Goal: Task Accomplishment & Management: Complete application form

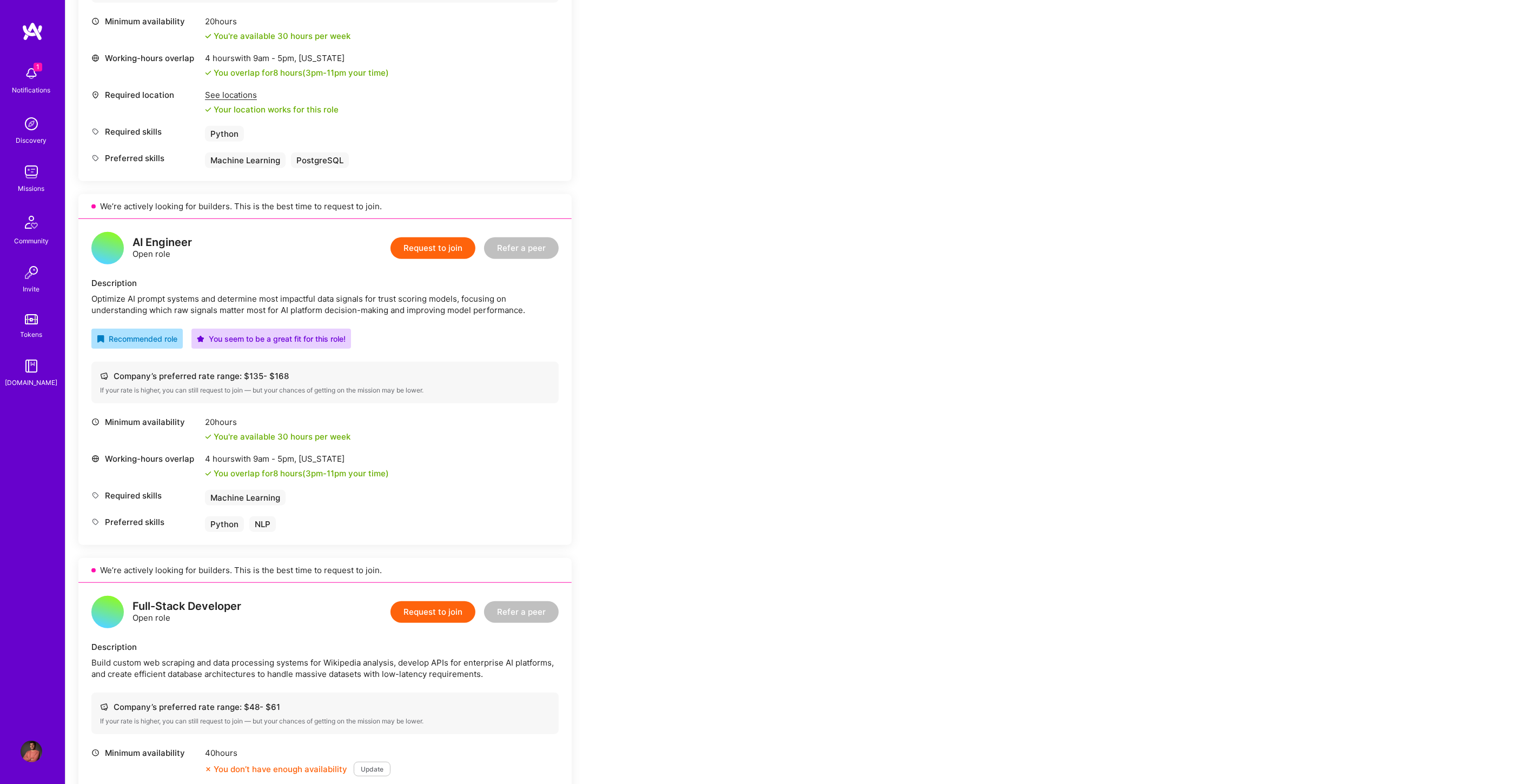
scroll to position [541, 0]
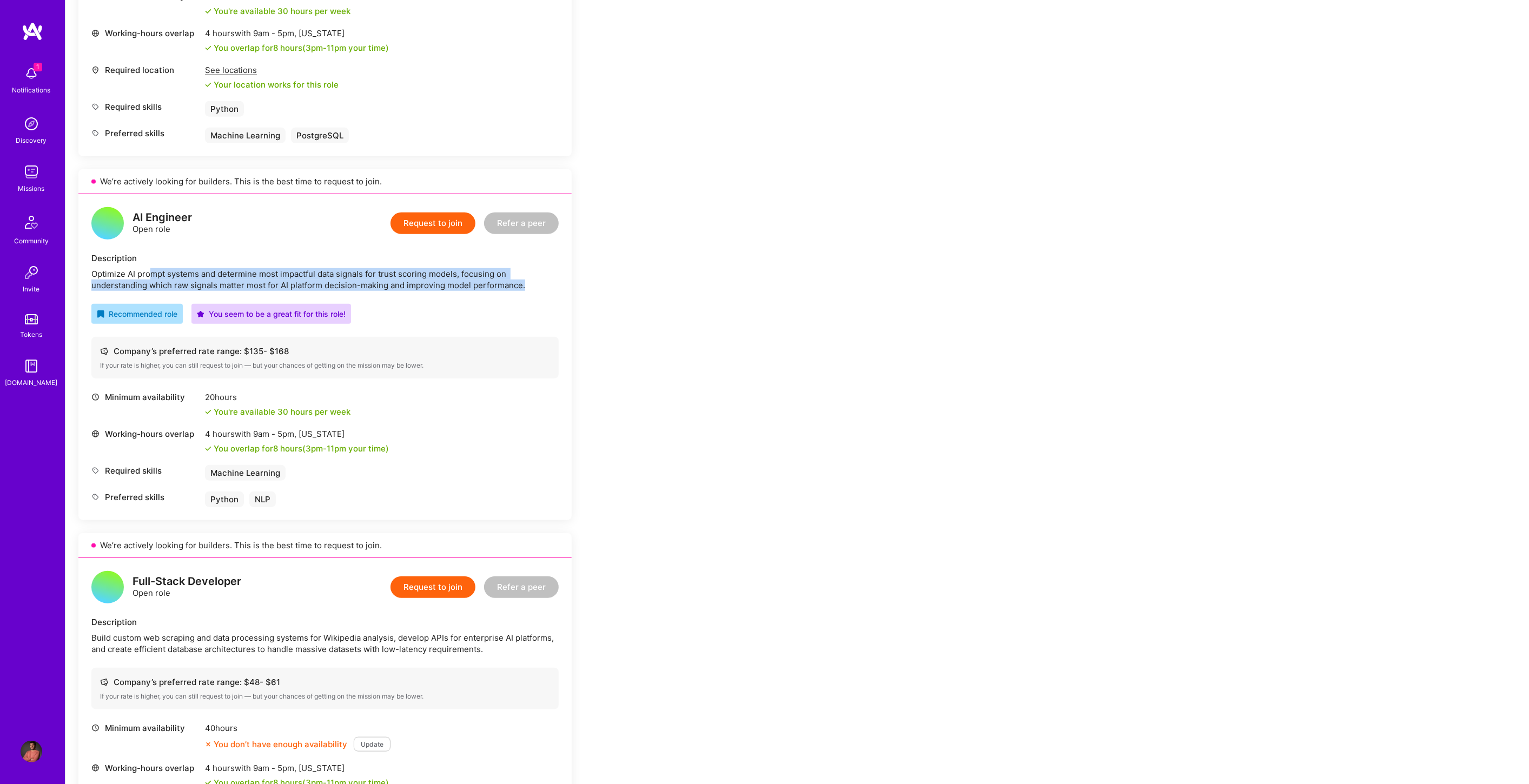
drag, startPoint x: 152, startPoint y: 275, endPoint x: 527, endPoint y: 283, distance: 375.1
click at [527, 283] on div "Optimize AI prompt systems and determine most impactful data signals for trust …" at bounding box center [325, 279] width 467 height 22
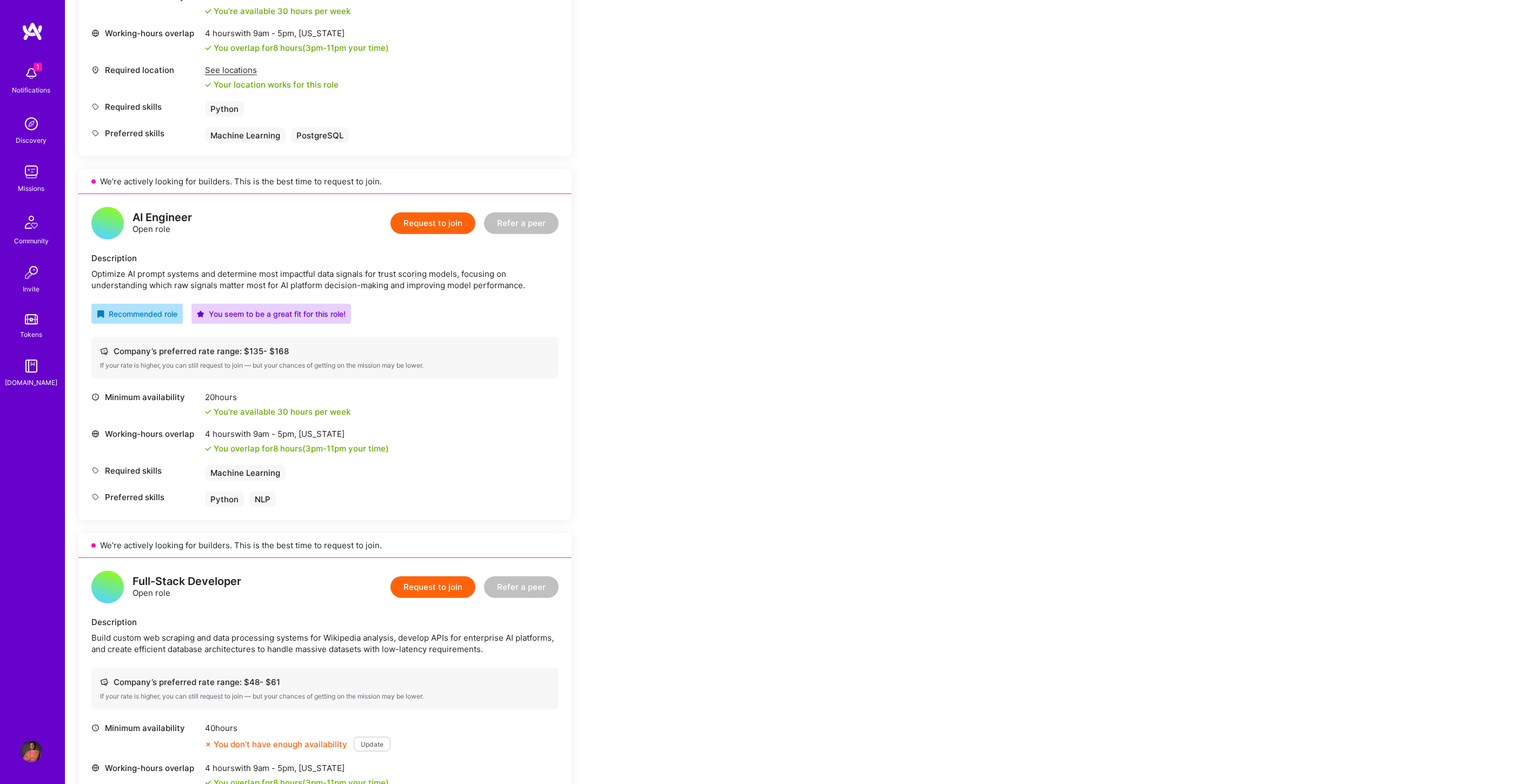
click at [505, 300] on div "AI Engineer Open role Request to join Refer a peer Description Optimize AI prom…" at bounding box center [325, 357] width 494 height 326
click at [450, 223] on button "Request to join" at bounding box center [433, 223] width 85 height 21
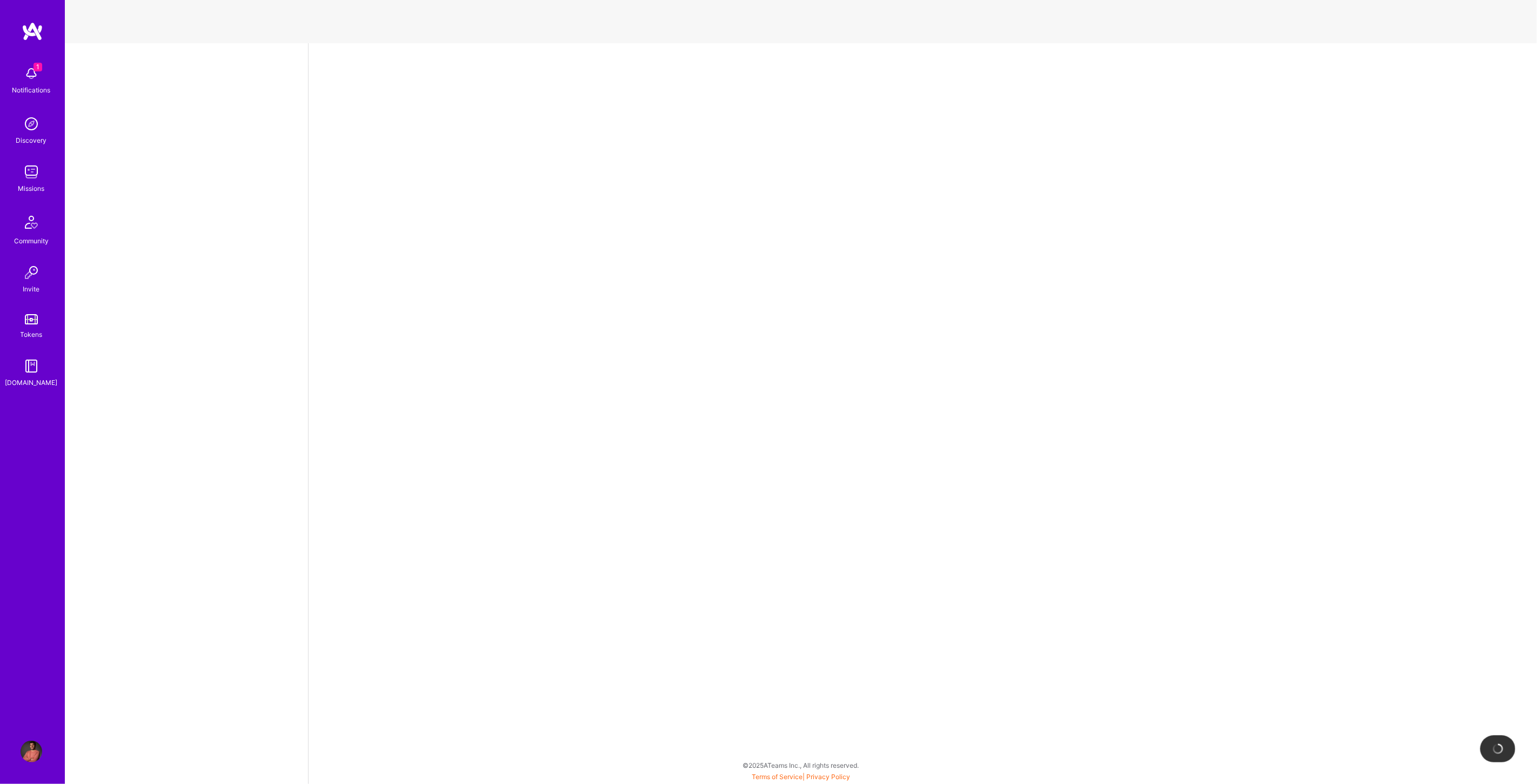
select select "MK"
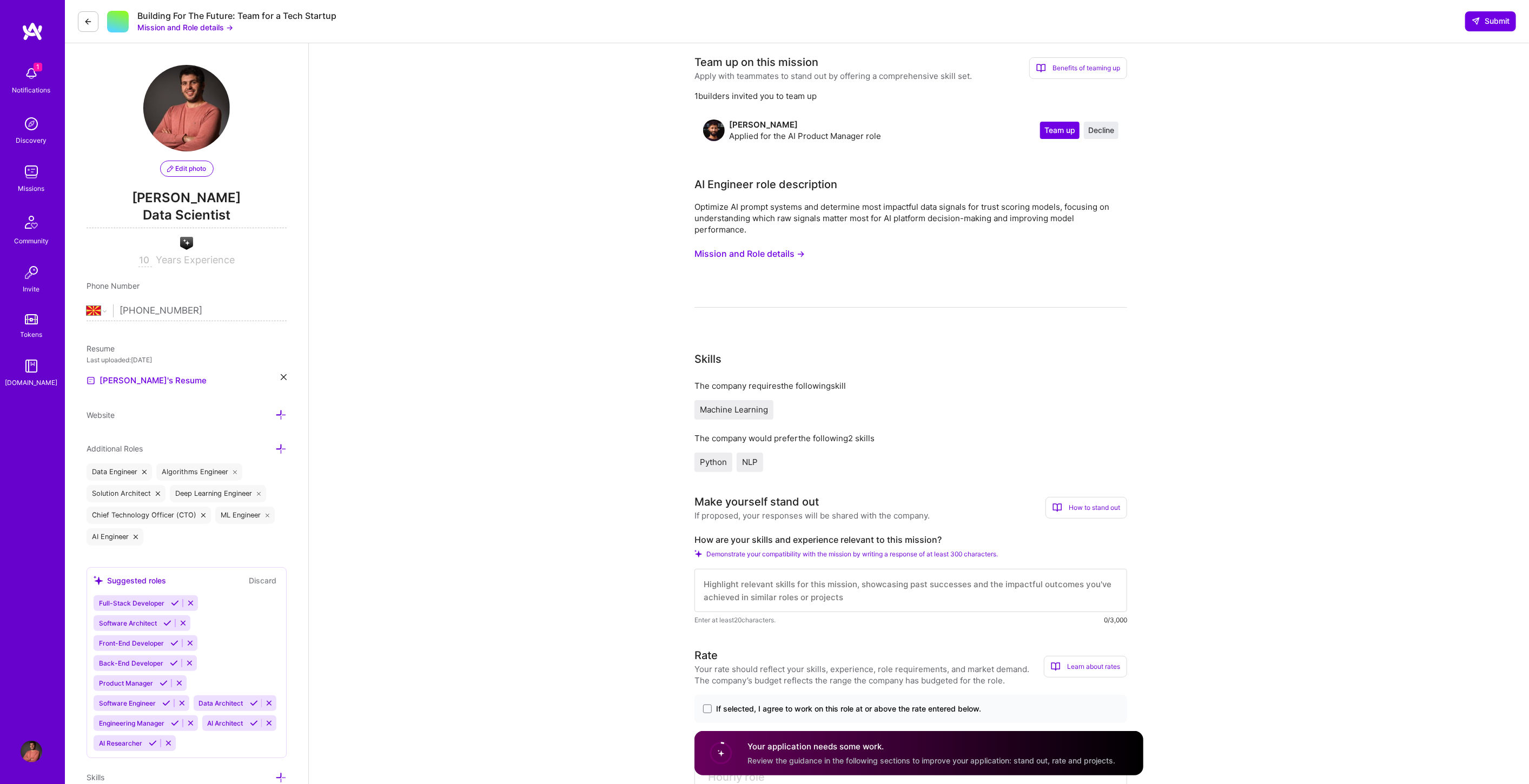
click at [739, 259] on button "Mission and Role details →" at bounding box center [749, 254] width 111 height 20
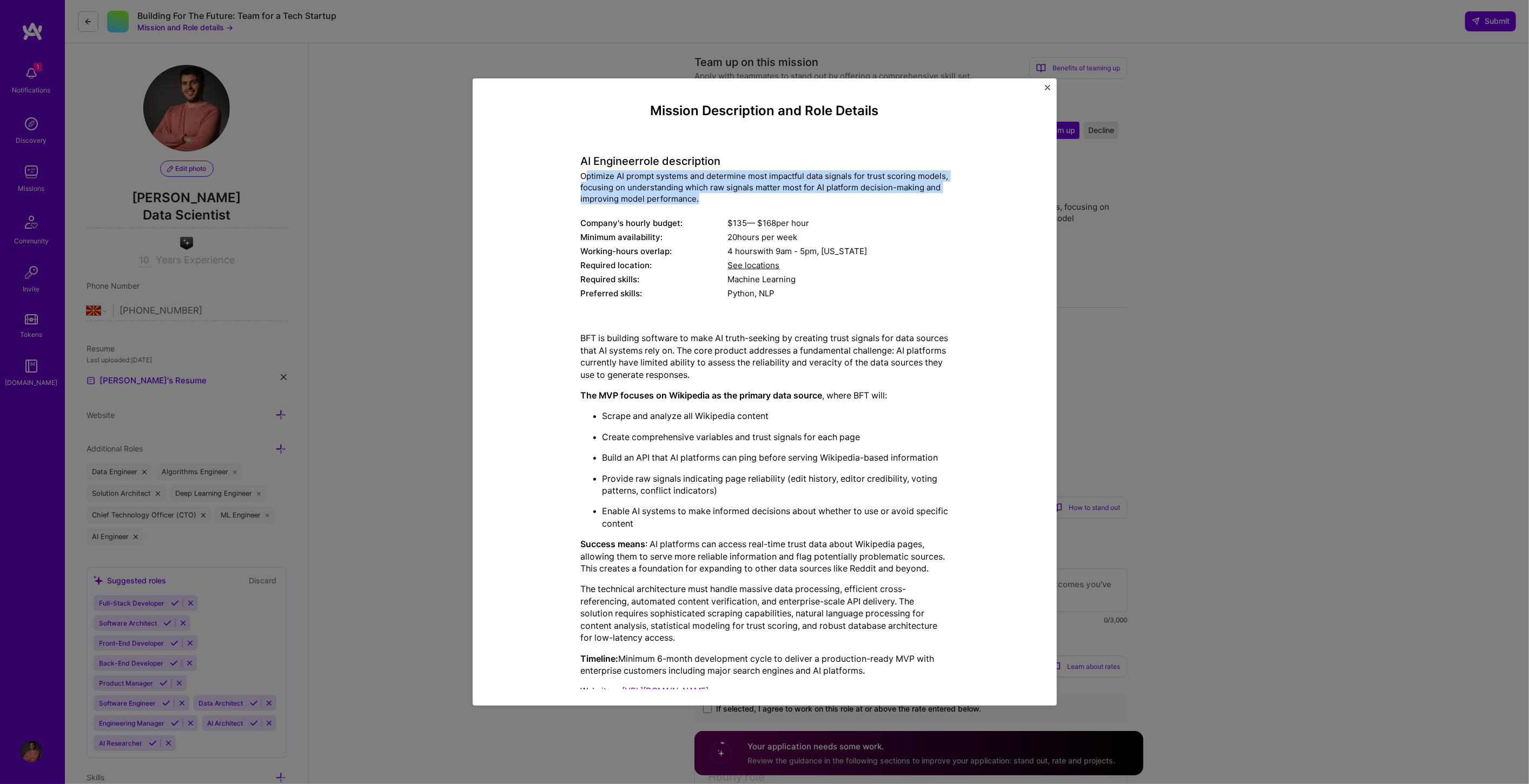
drag, startPoint x: 580, startPoint y: 176, endPoint x: 755, endPoint y: 204, distance: 177.2
click at [755, 204] on div "Optimize AI prompt systems and determine most impactful data signals for trust …" at bounding box center [764, 187] width 367 height 34
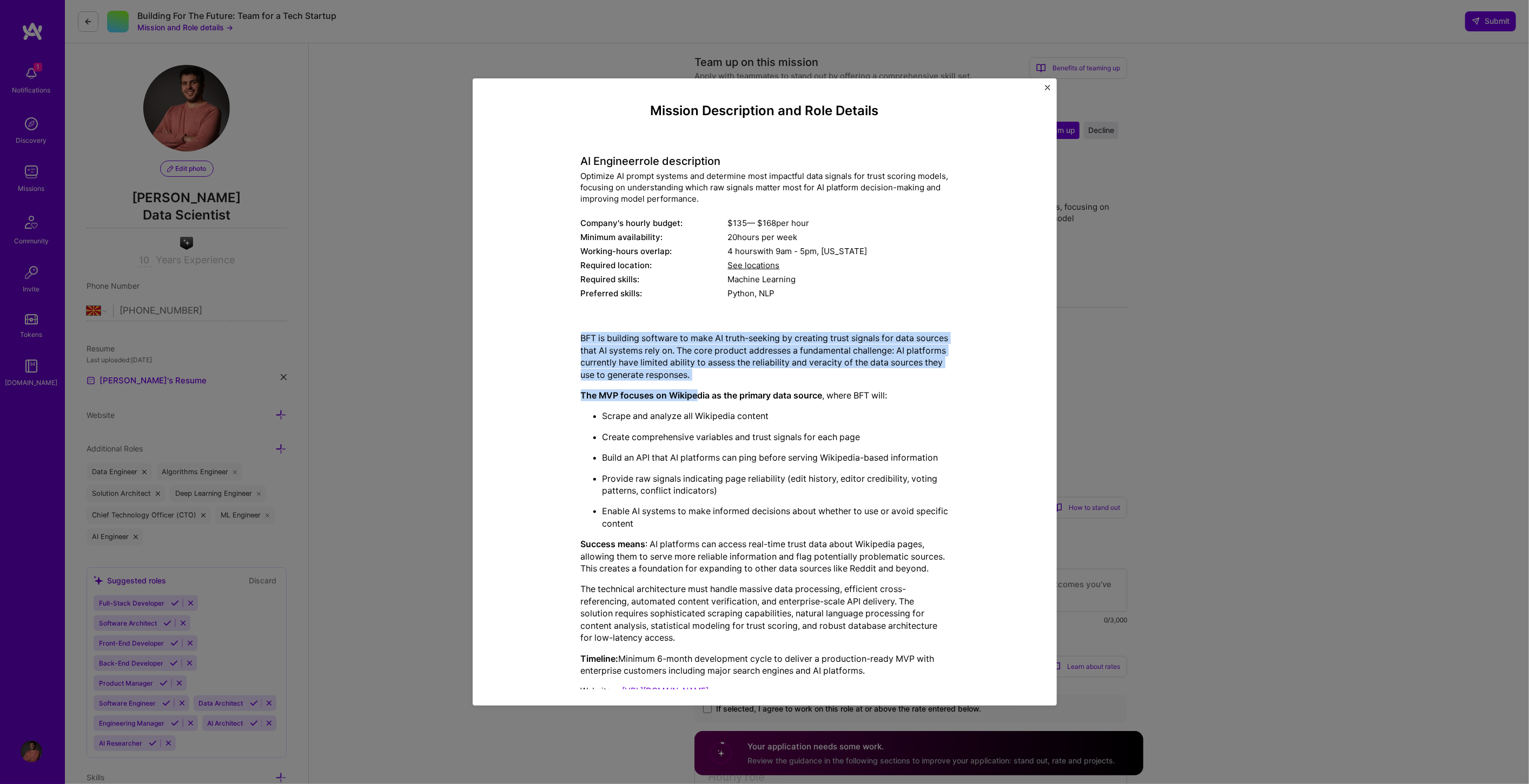
drag, startPoint x: 570, startPoint y: 340, endPoint x: 693, endPoint y: 383, distance: 130.3
click at [693, 383] on div "Mission Description and Role Details AI Engineer role description Optimize AI p…" at bounding box center [764, 403] width 534 height 600
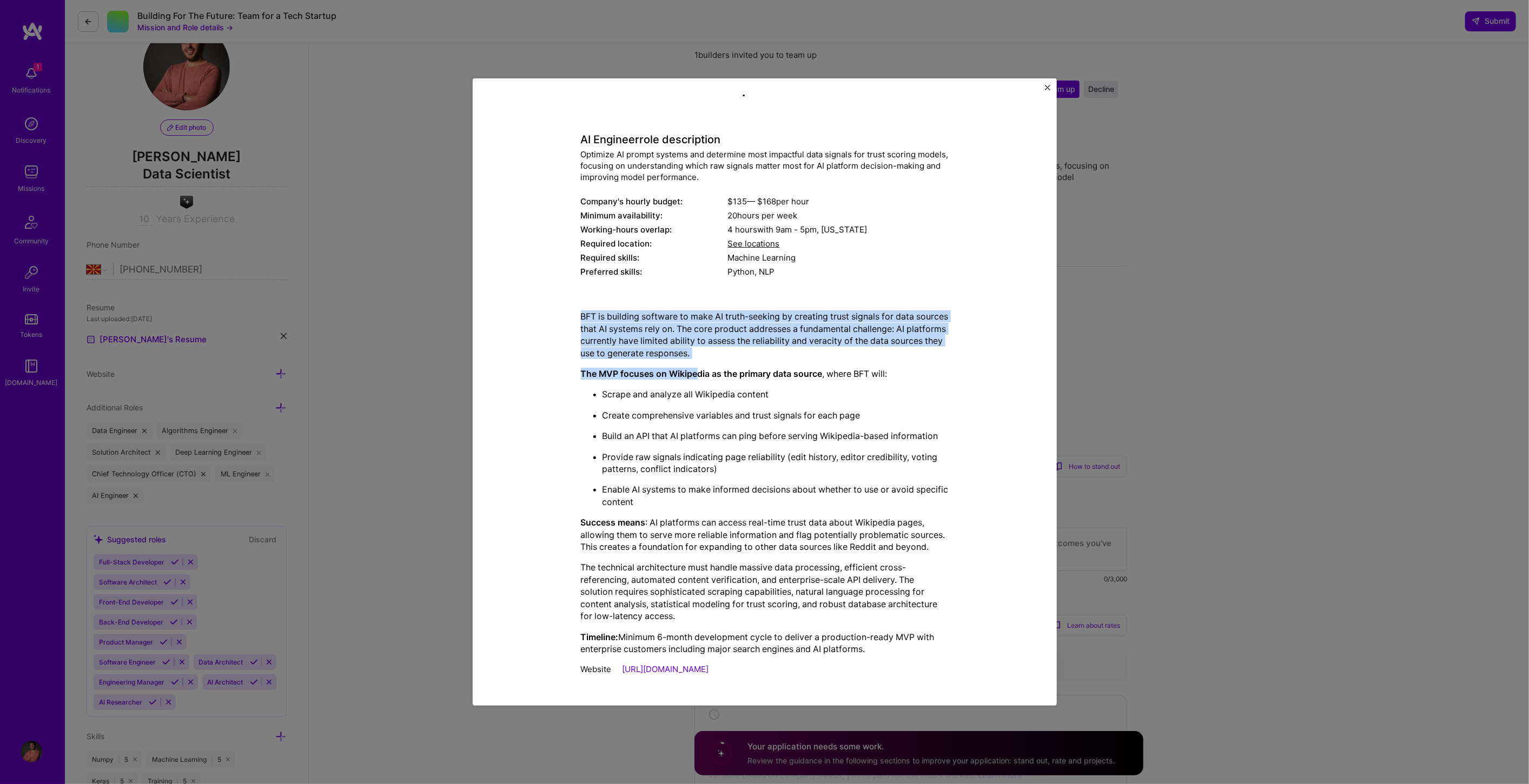
scroll to position [60, 0]
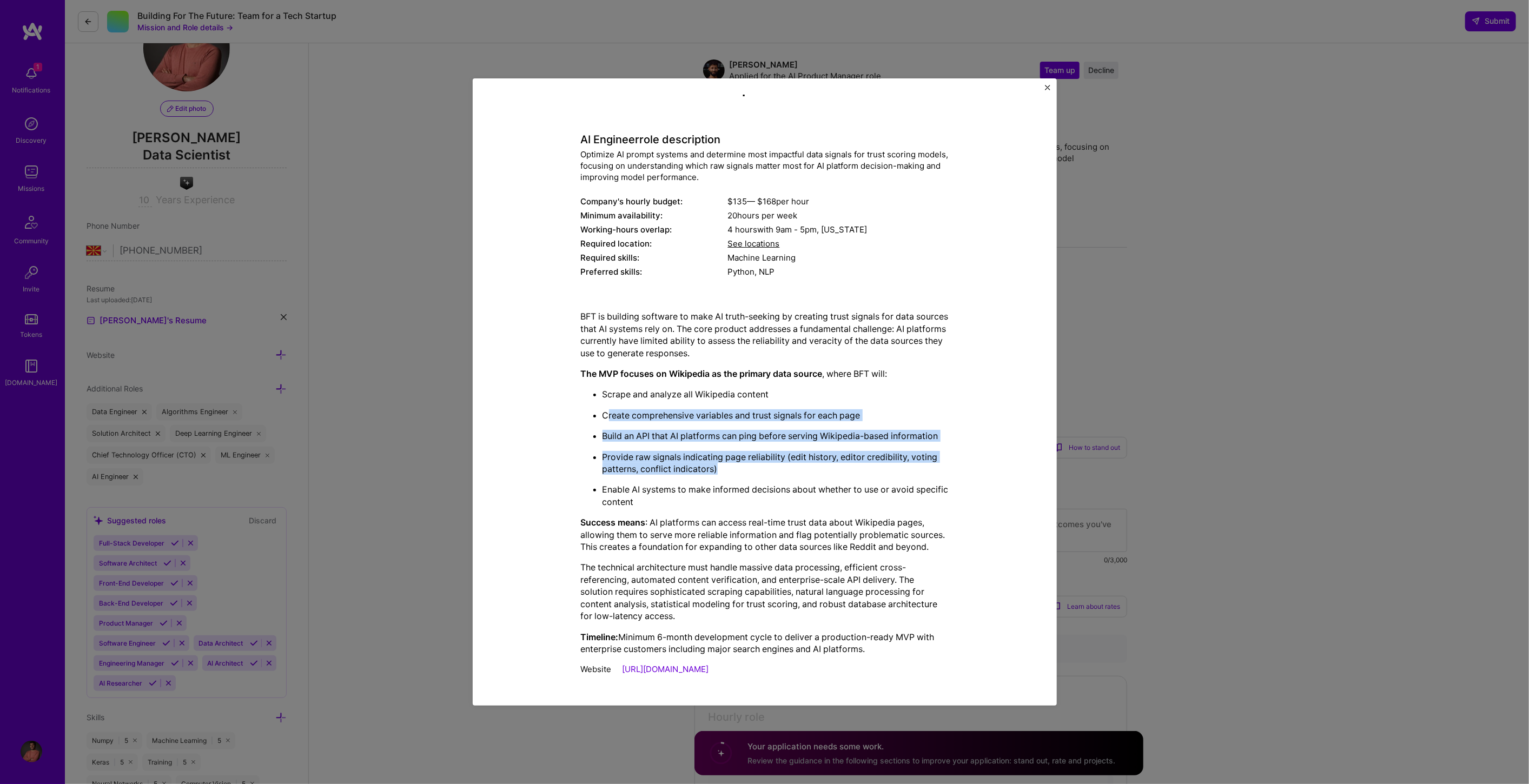
drag, startPoint x: 605, startPoint y: 413, endPoint x: 799, endPoint y: 470, distance: 202.2
click at [802, 469] on ul "Scrape and analyze all Wikipedia content Create comprehensive variables and tru…" at bounding box center [764, 448] width 367 height 119
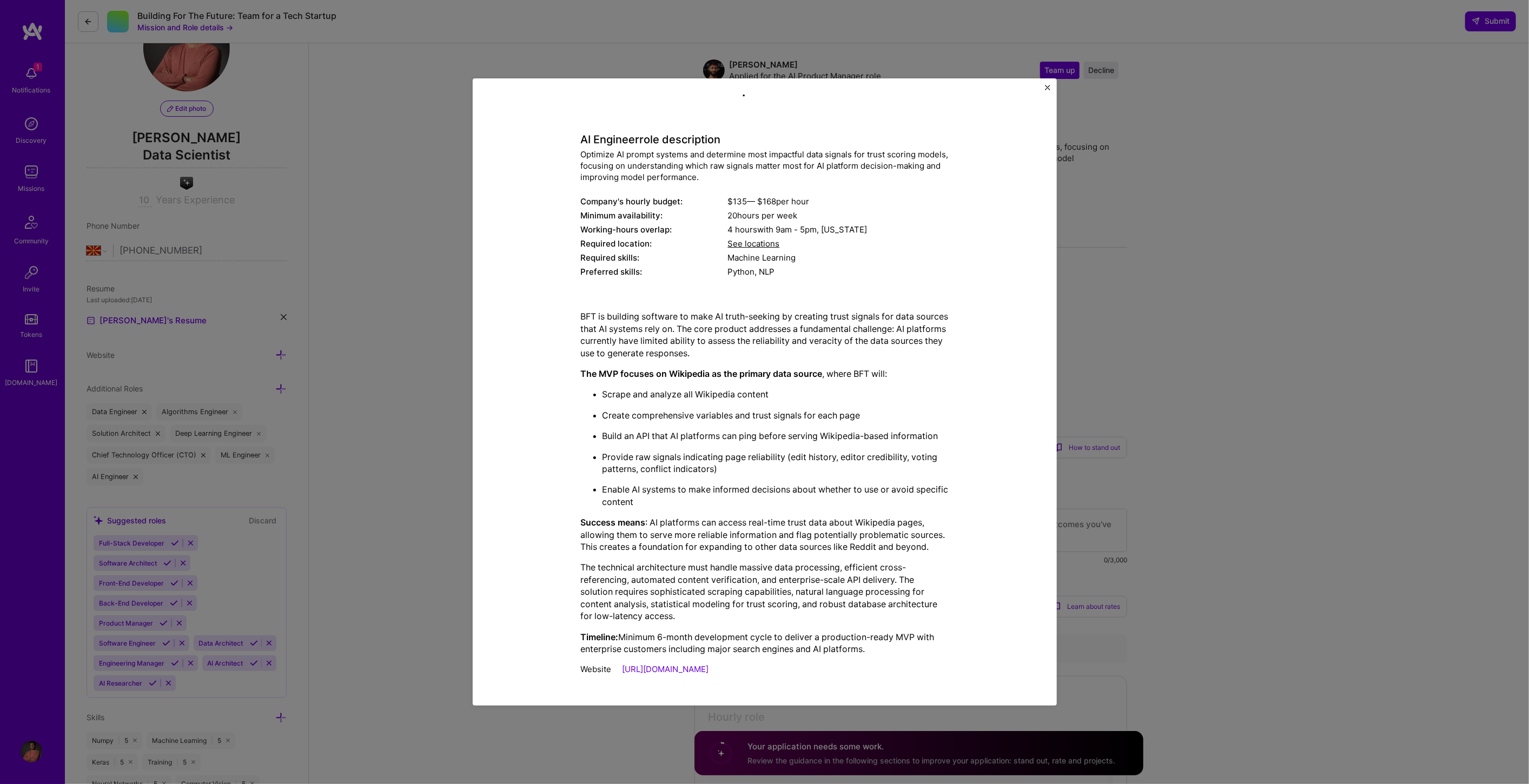
click at [780, 478] on ul "Scrape and analyze all Wikipedia content Create comprehensive variables and tru…" at bounding box center [764, 448] width 367 height 119
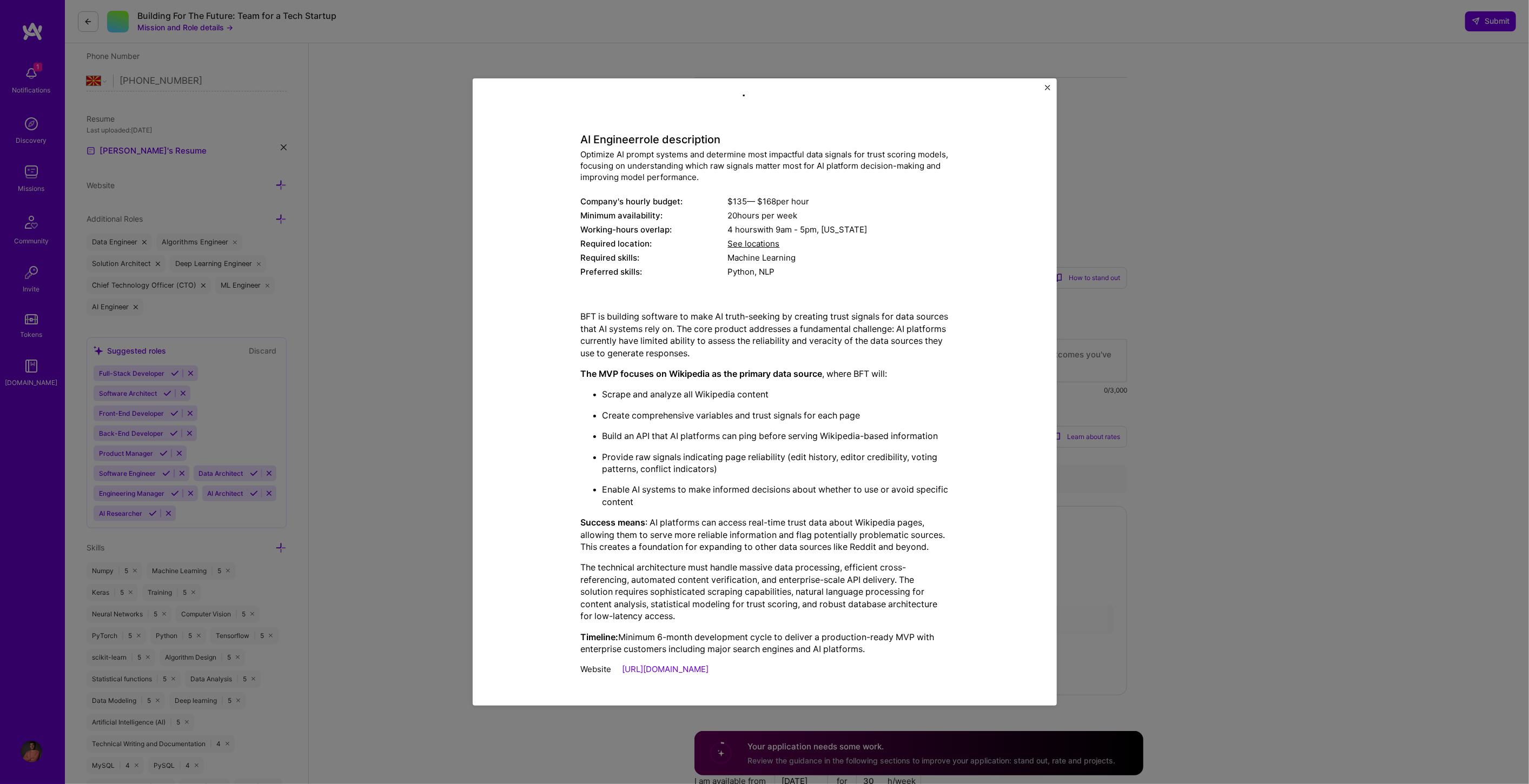
scroll to position [240, 0]
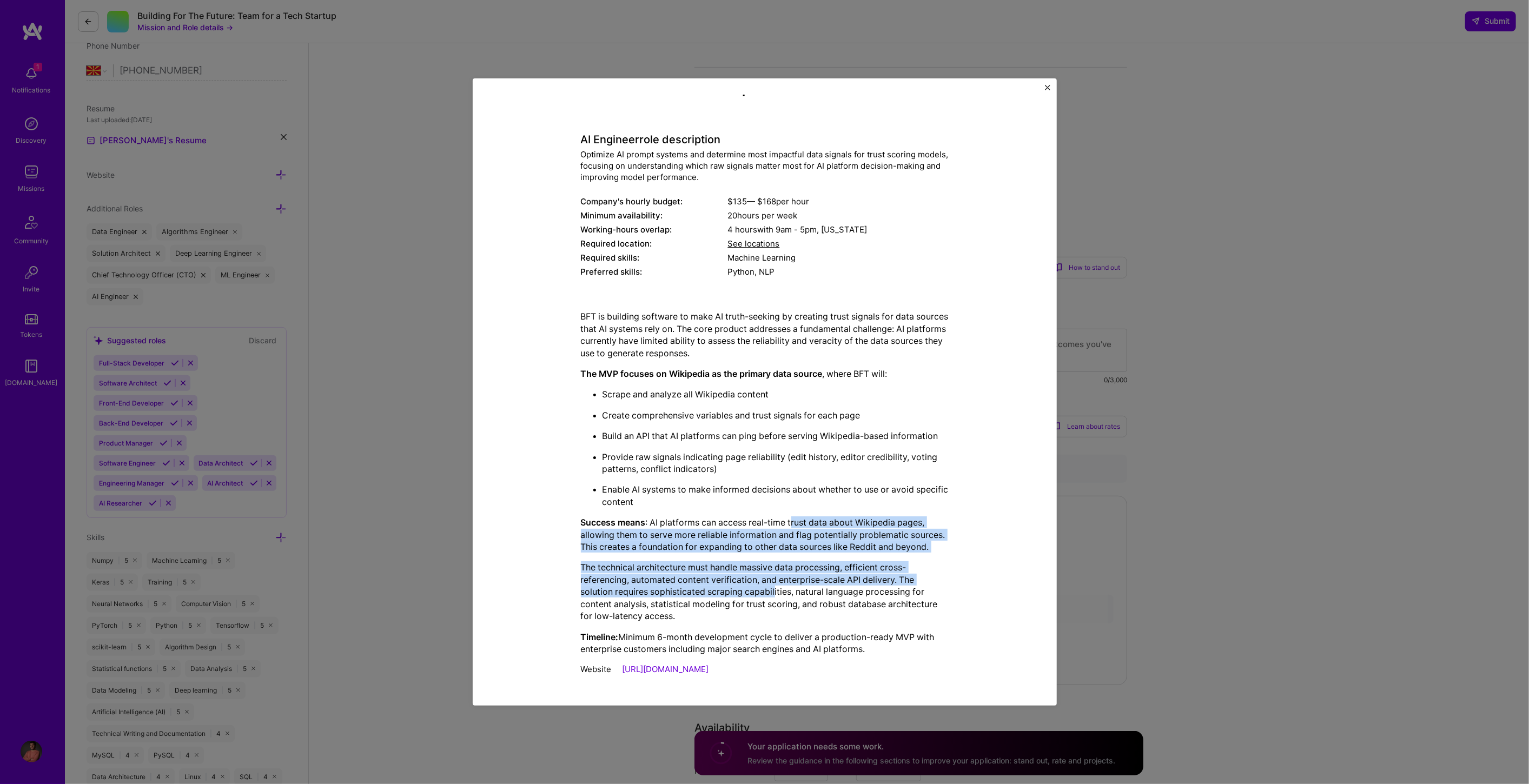
drag, startPoint x: 787, startPoint y: 517, endPoint x: 771, endPoint y: 590, distance: 74.7
click at [771, 590] on div "BFT is building software to make AI truth-seeking by creating trust signals for…" at bounding box center [764, 482] width 367 height 344
click at [710, 548] on p "Success means : AI platforms can access real-time trust data about Wikipedia pa…" at bounding box center [764, 534] width 367 height 36
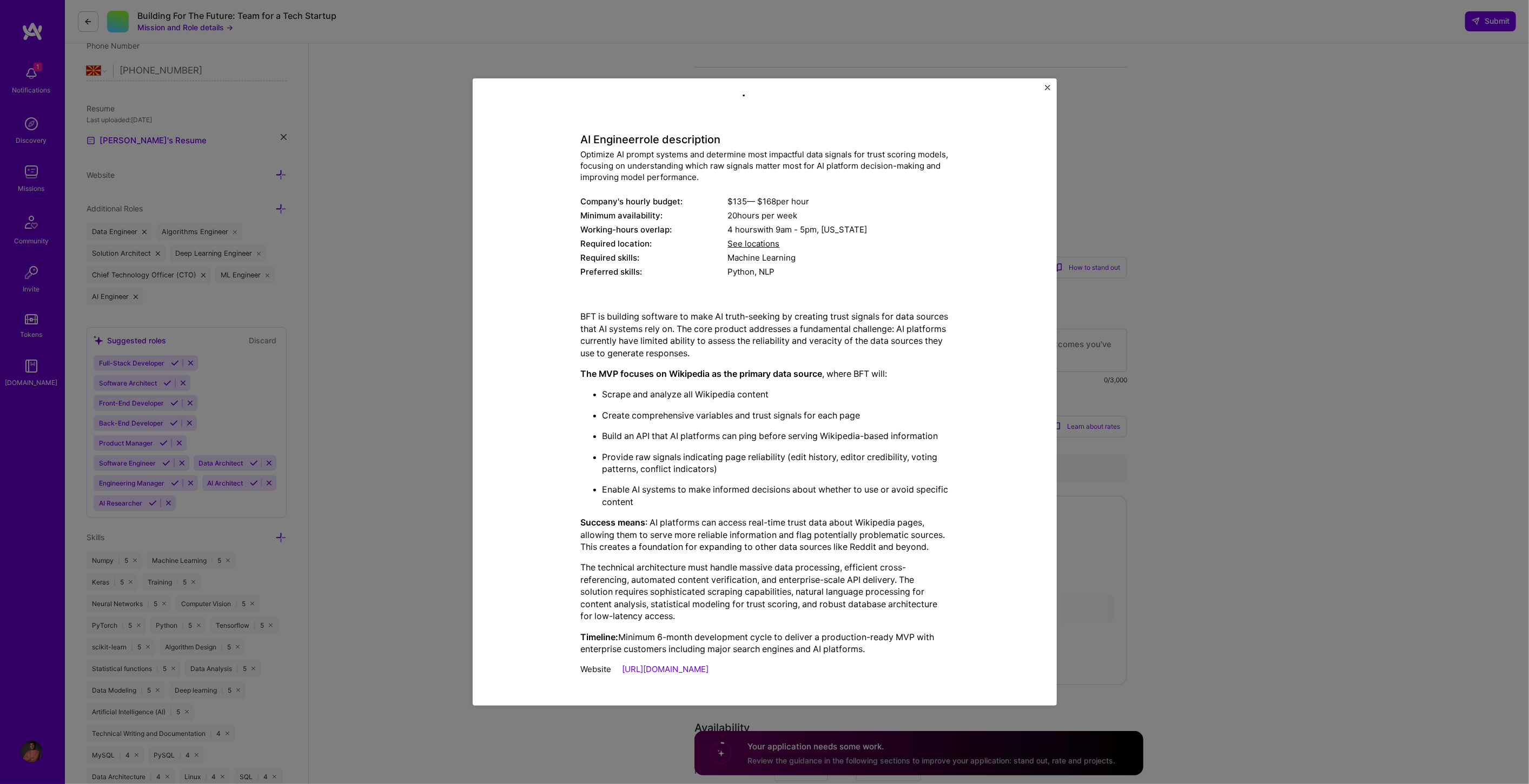
click at [768, 525] on p "Success means : AI platforms can access real-time trust data about Wikipedia pa…" at bounding box center [764, 534] width 367 height 36
drag, startPoint x: 686, startPoint y: 549, endPoint x: 797, endPoint y: 549, distance: 111.0
click at [791, 550] on p "Success means : AI platforms can access real-time trust data about Wikipedia pa…" at bounding box center [764, 534] width 367 height 36
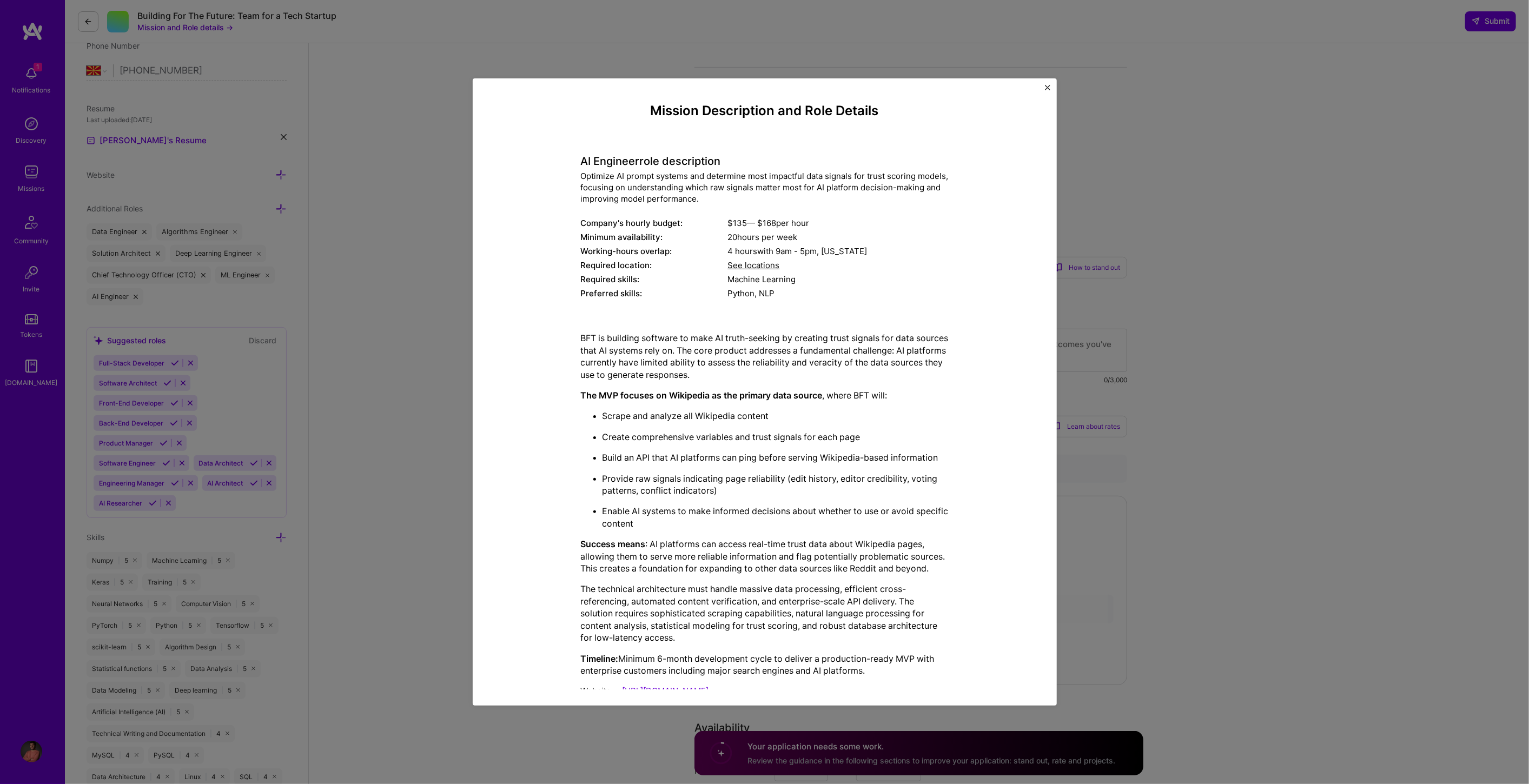
click at [1050, 90] on div "Mission Description and Role Details AI Engineer role description Optimize AI p…" at bounding box center [765, 392] width 584 height 627
click at [1050, 85] on div "Mission Description and Role Details AI Engineer role description Optimize AI p…" at bounding box center [765, 392] width 584 height 627
click at [1049, 87] on img "Close" at bounding box center [1048, 88] width 6 height 6
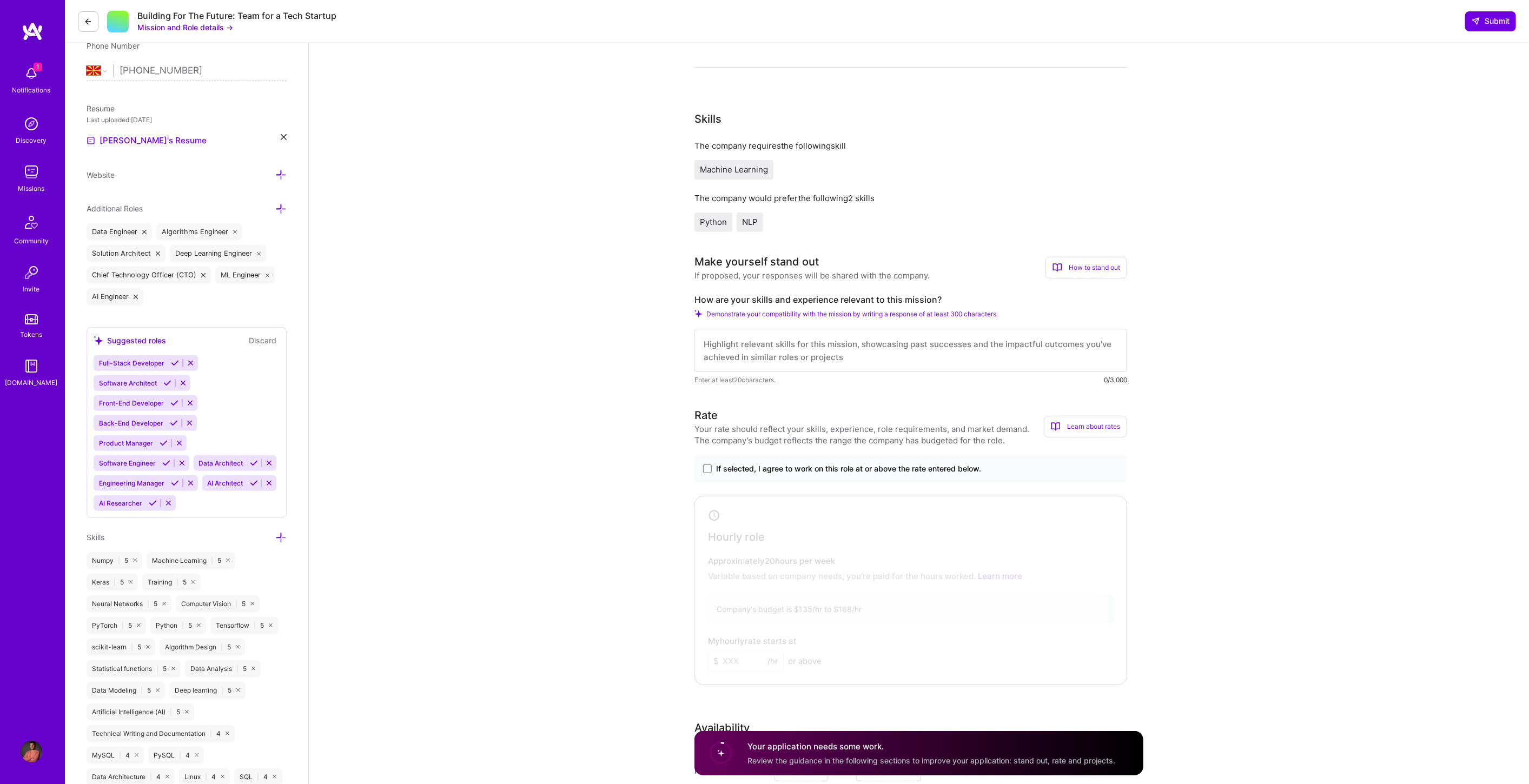
click at [800, 355] on textarea at bounding box center [910, 350] width 432 height 44
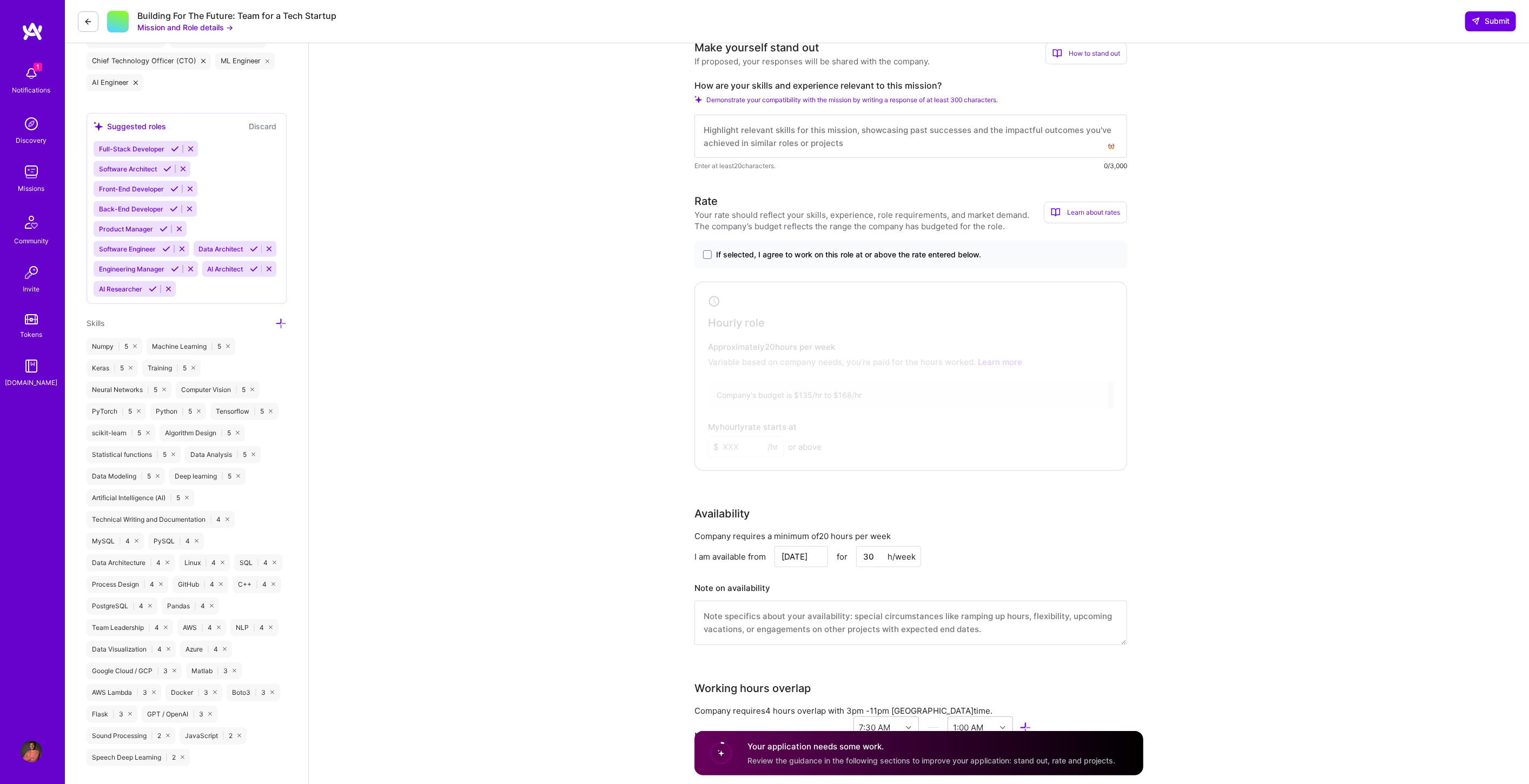
scroll to position [480, 0]
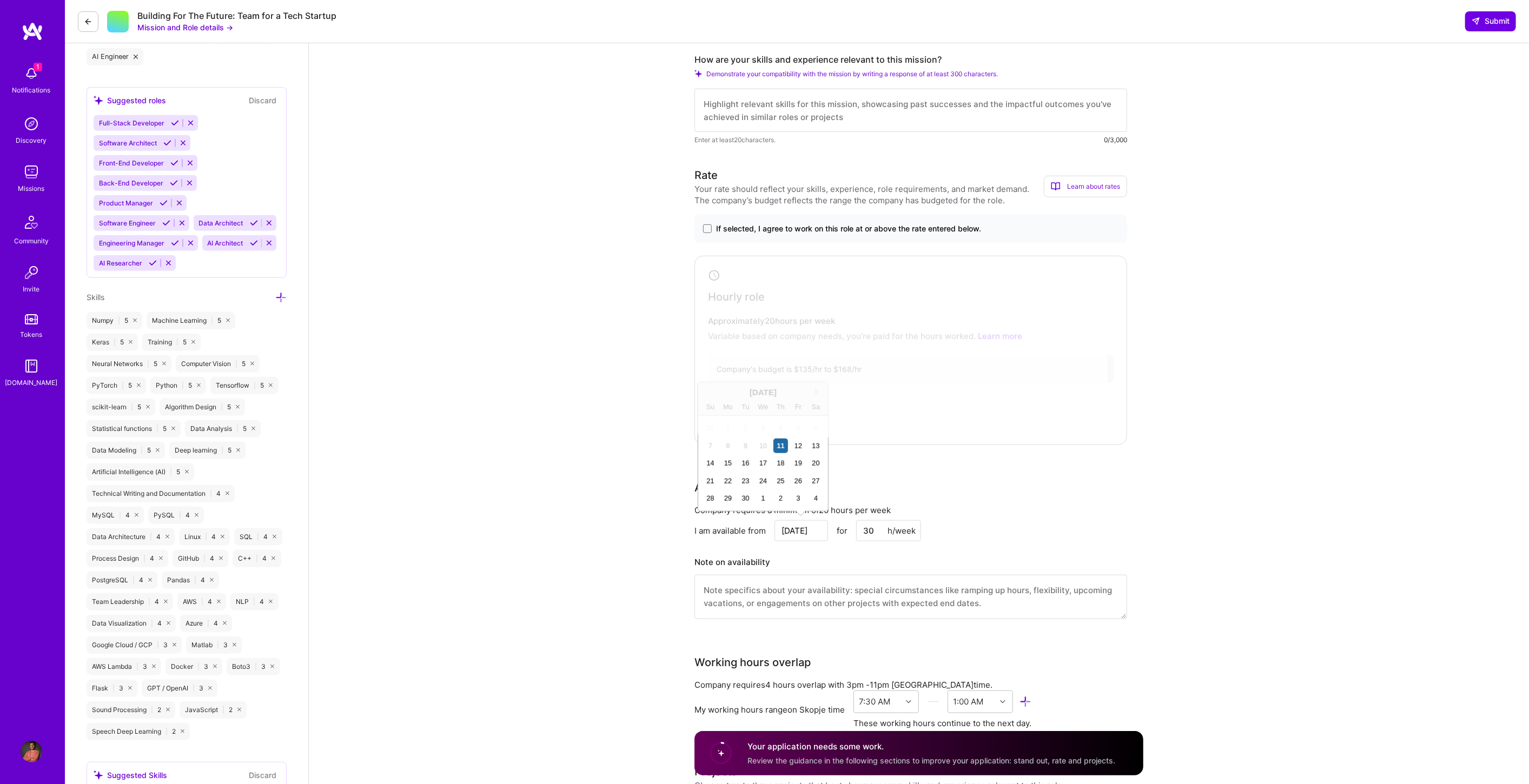
click at [801, 528] on input "Sep 11" at bounding box center [801, 531] width 53 height 21
click at [723, 494] on div "29" at bounding box center [728, 497] width 15 height 15
type input "Sep 29"
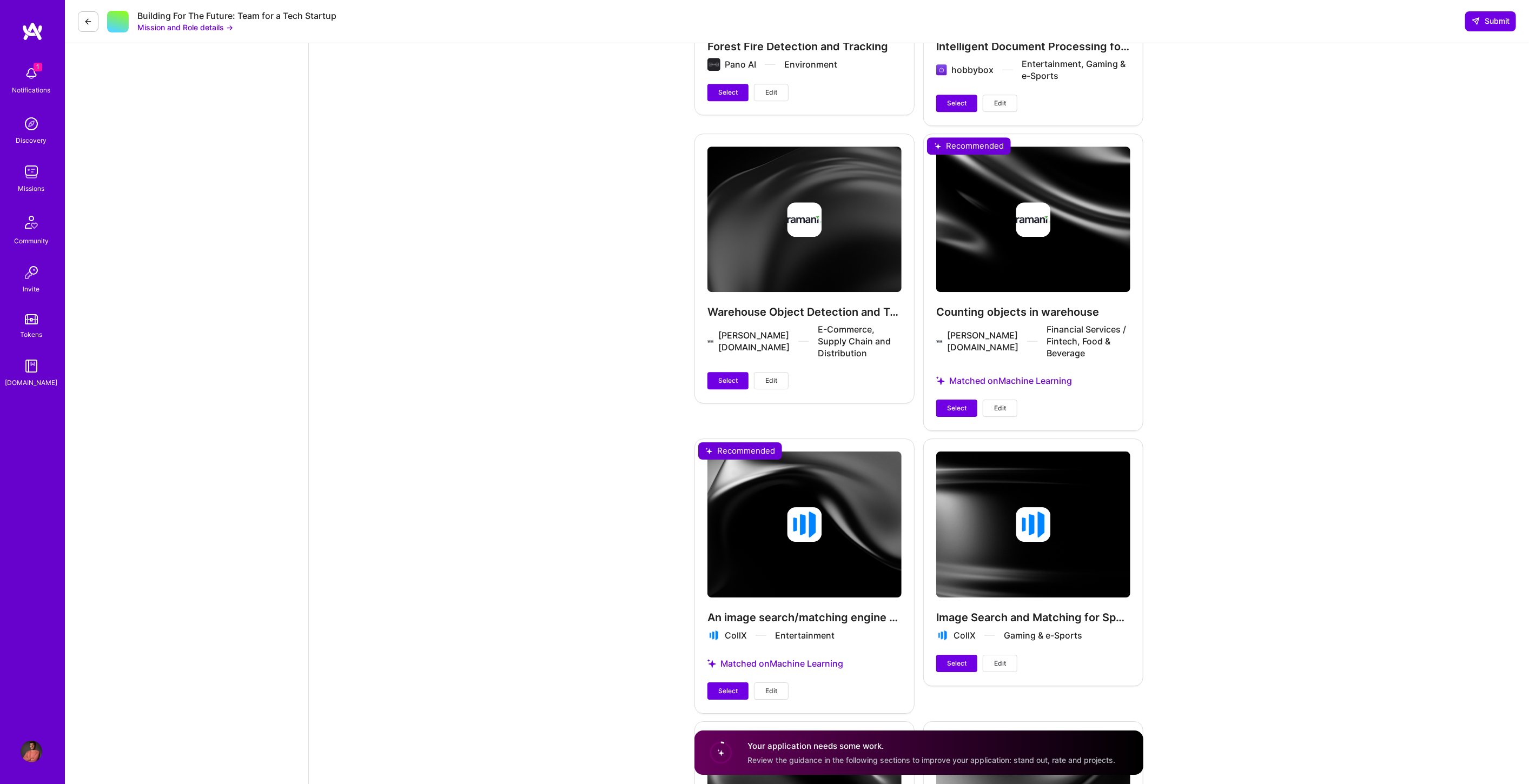
scroll to position [2943, 0]
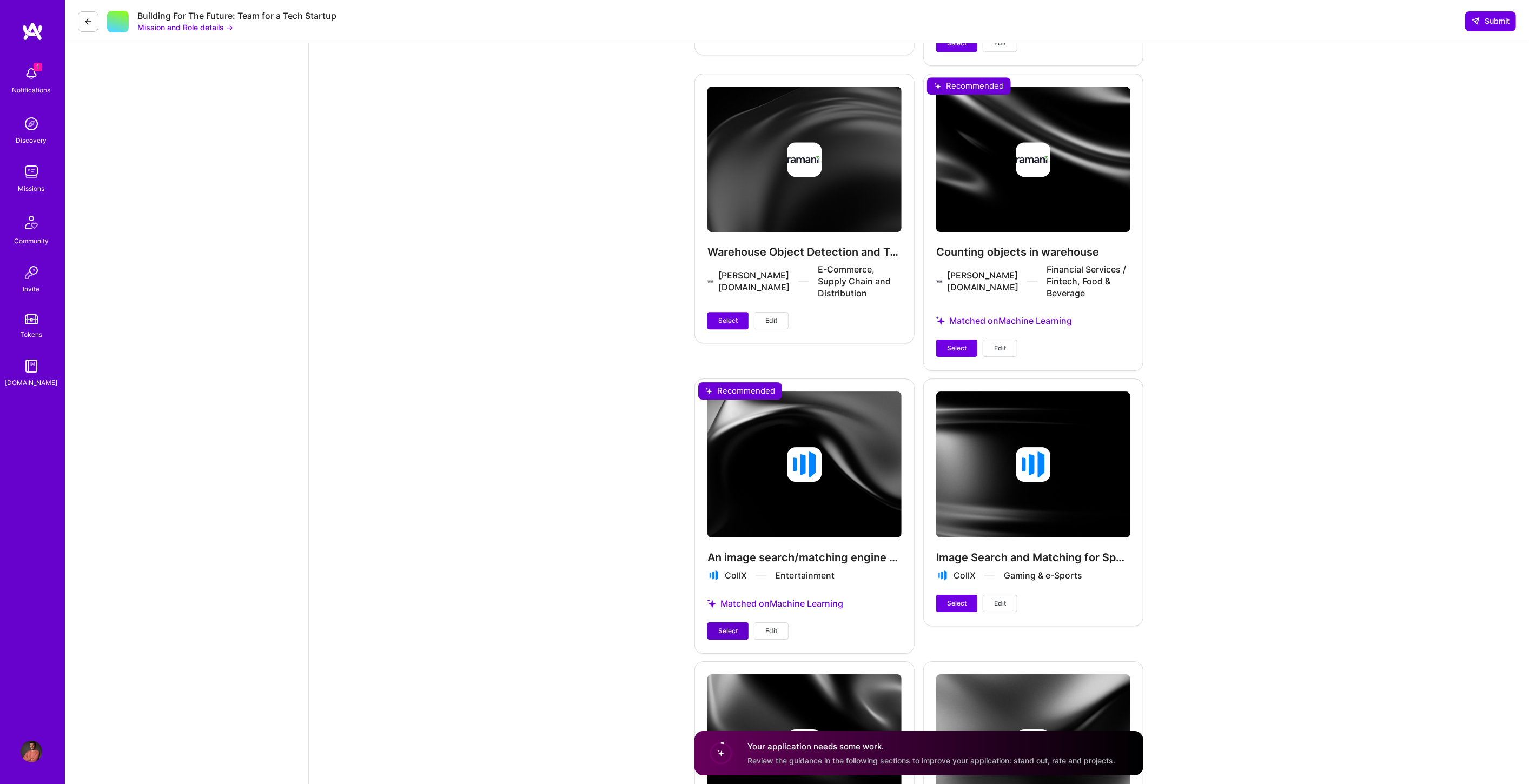
click at [739, 622] on button "Select" at bounding box center [728, 631] width 41 height 17
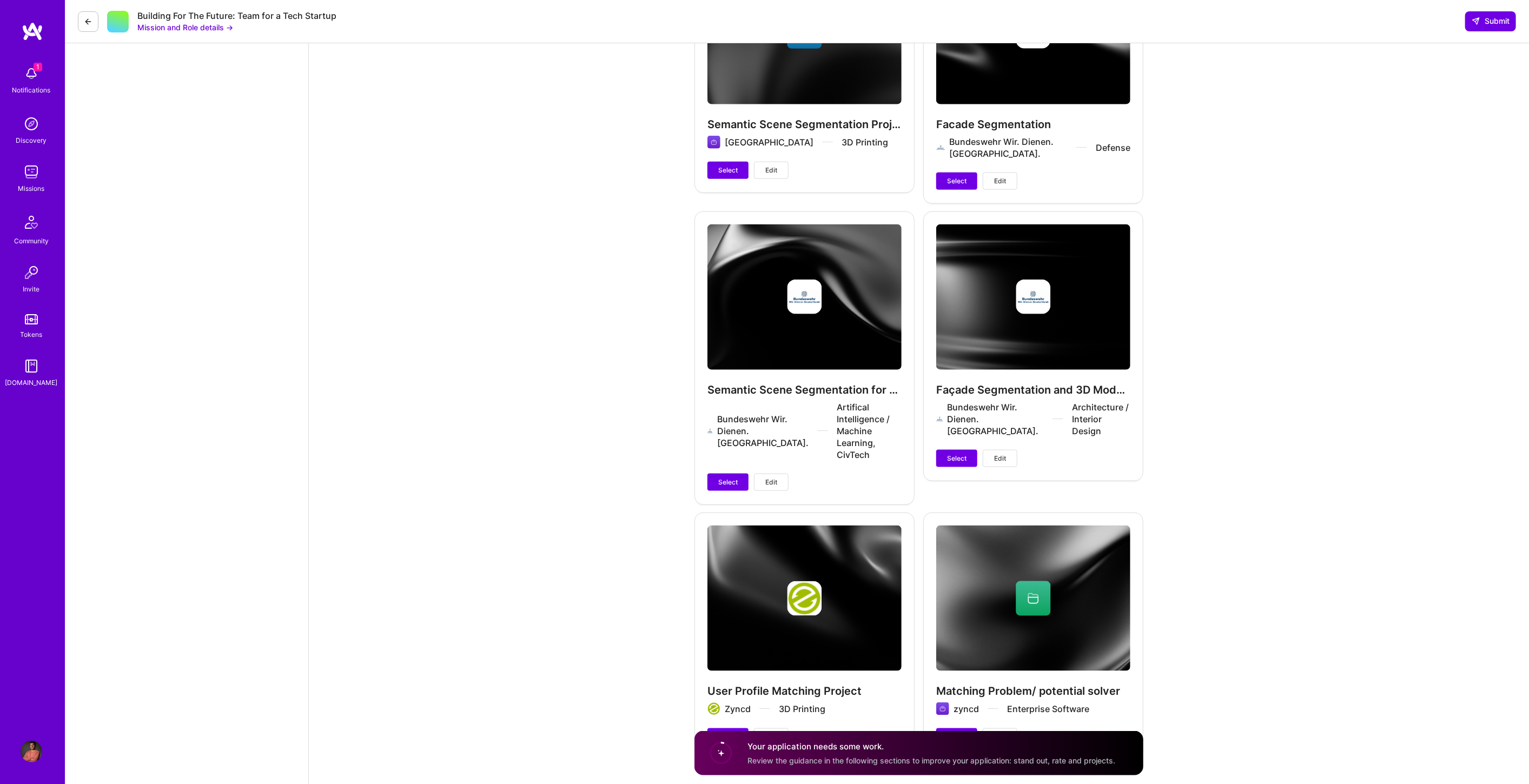
scroll to position [4740, 0]
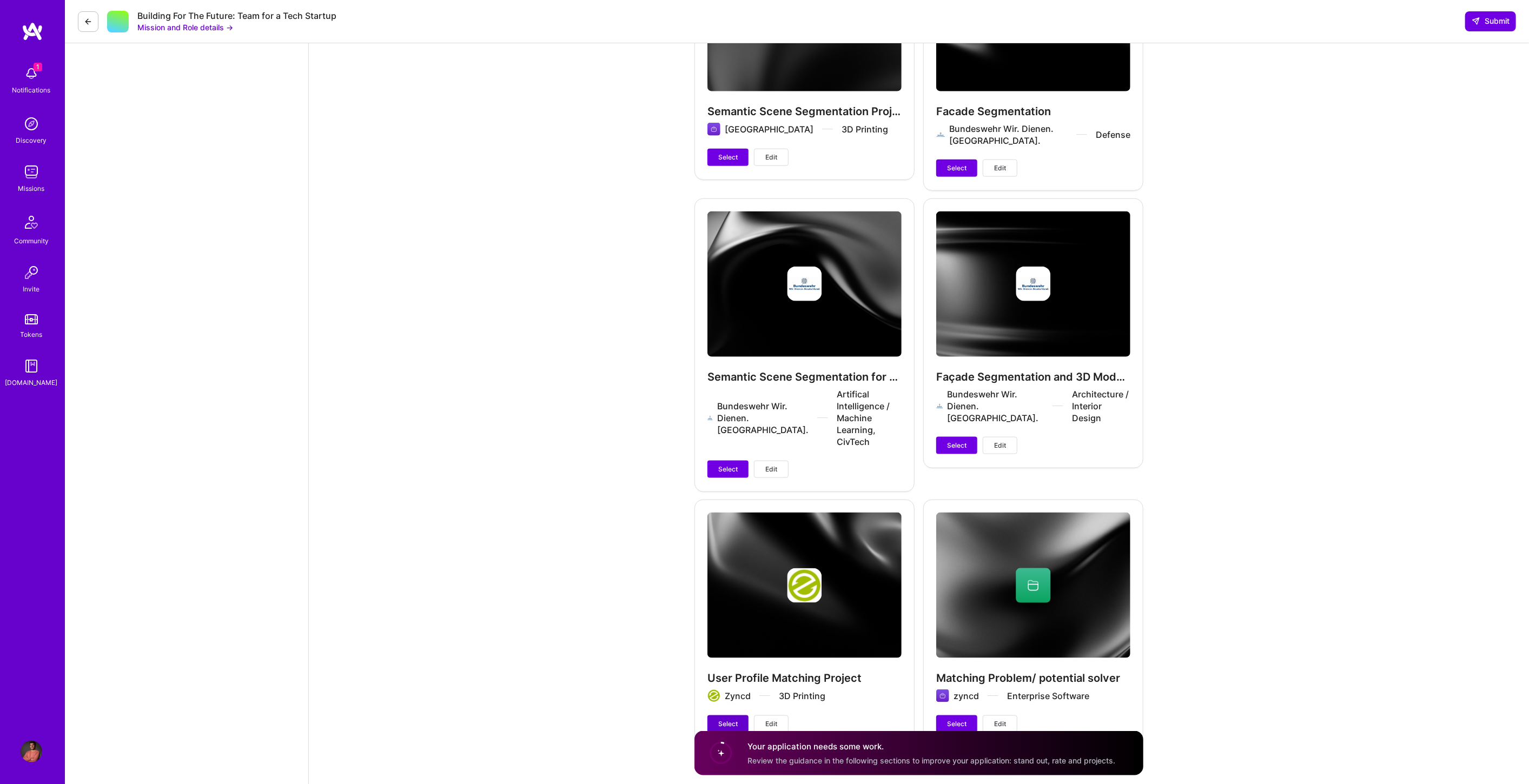
click at [733, 715] on button "Select" at bounding box center [728, 724] width 41 height 17
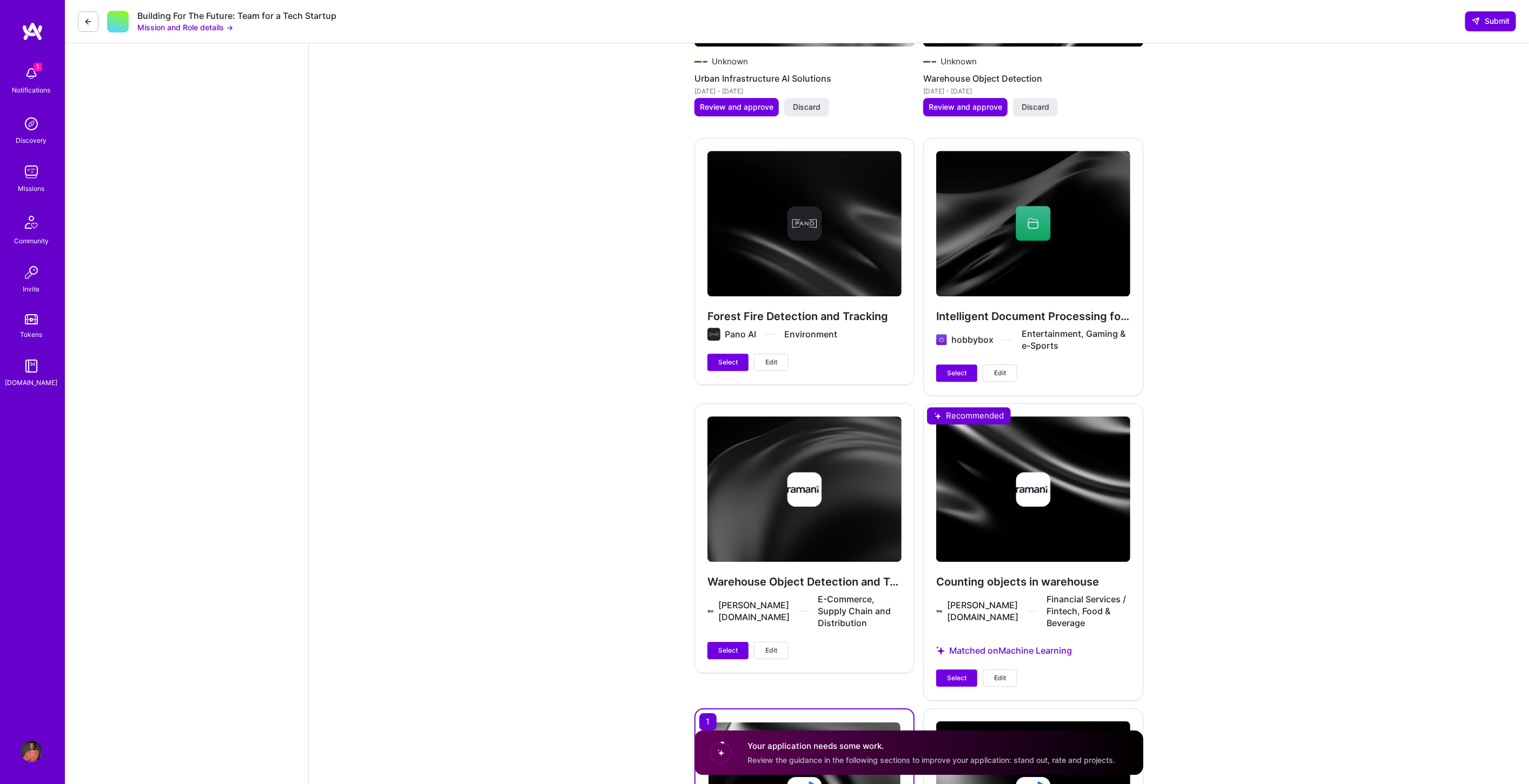
scroll to position [2579, 0]
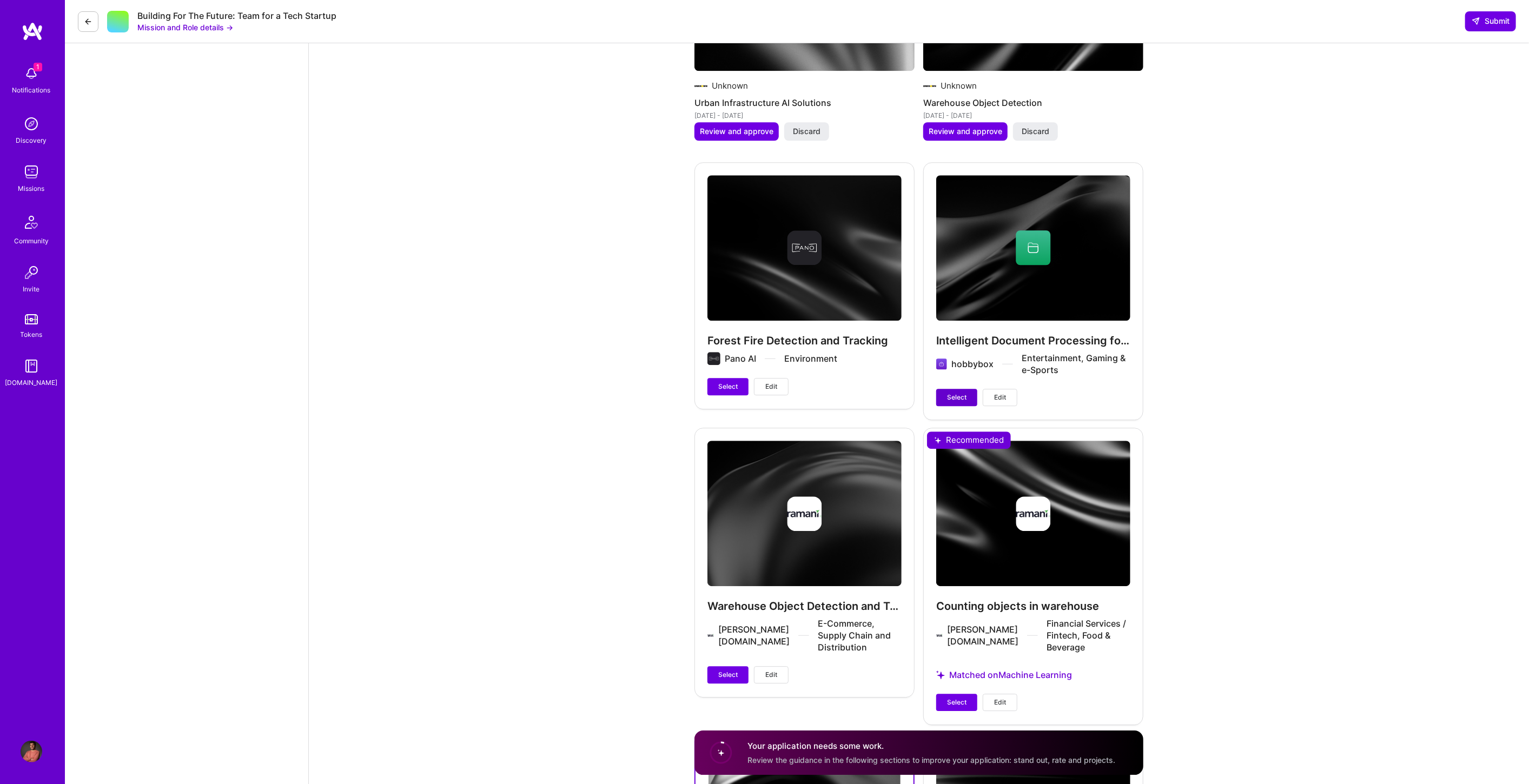
click at [960, 394] on span "Select" at bounding box center [957, 397] width 19 height 10
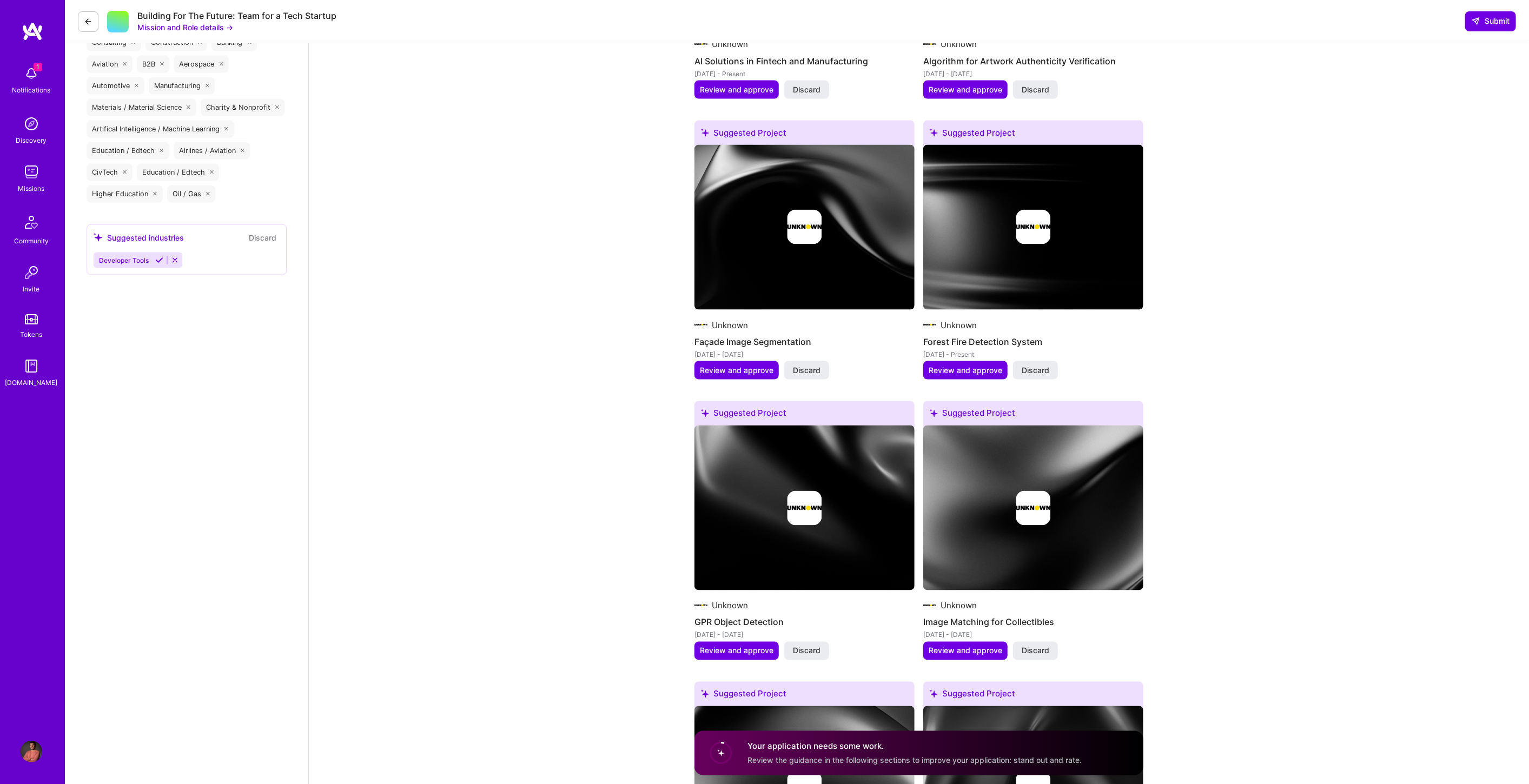
scroll to position [1317, 0]
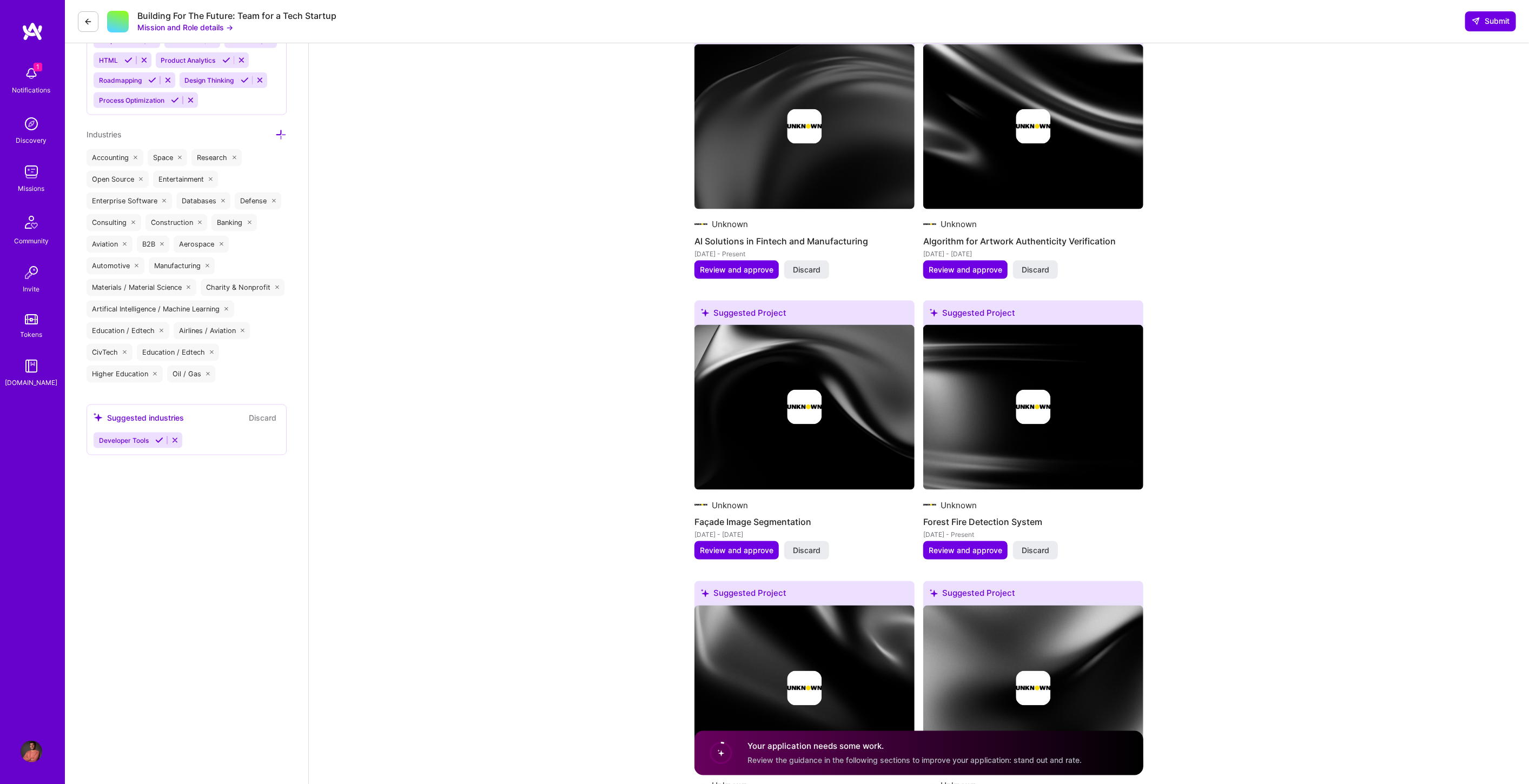
click at [195, 27] on button "Mission and Role details →" at bounding box center [185, 27] width 96 height 12
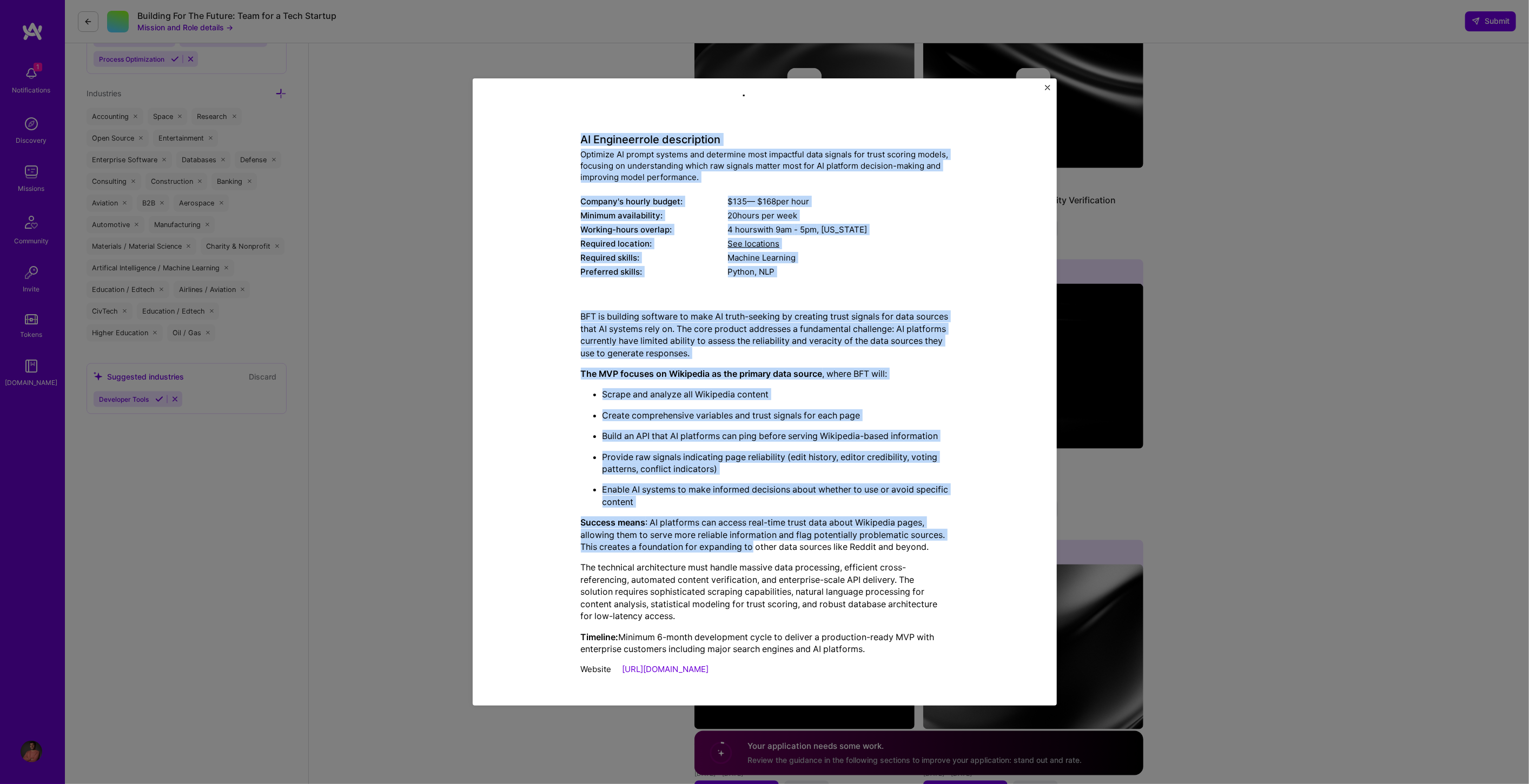
scroll to position [1377, 0]
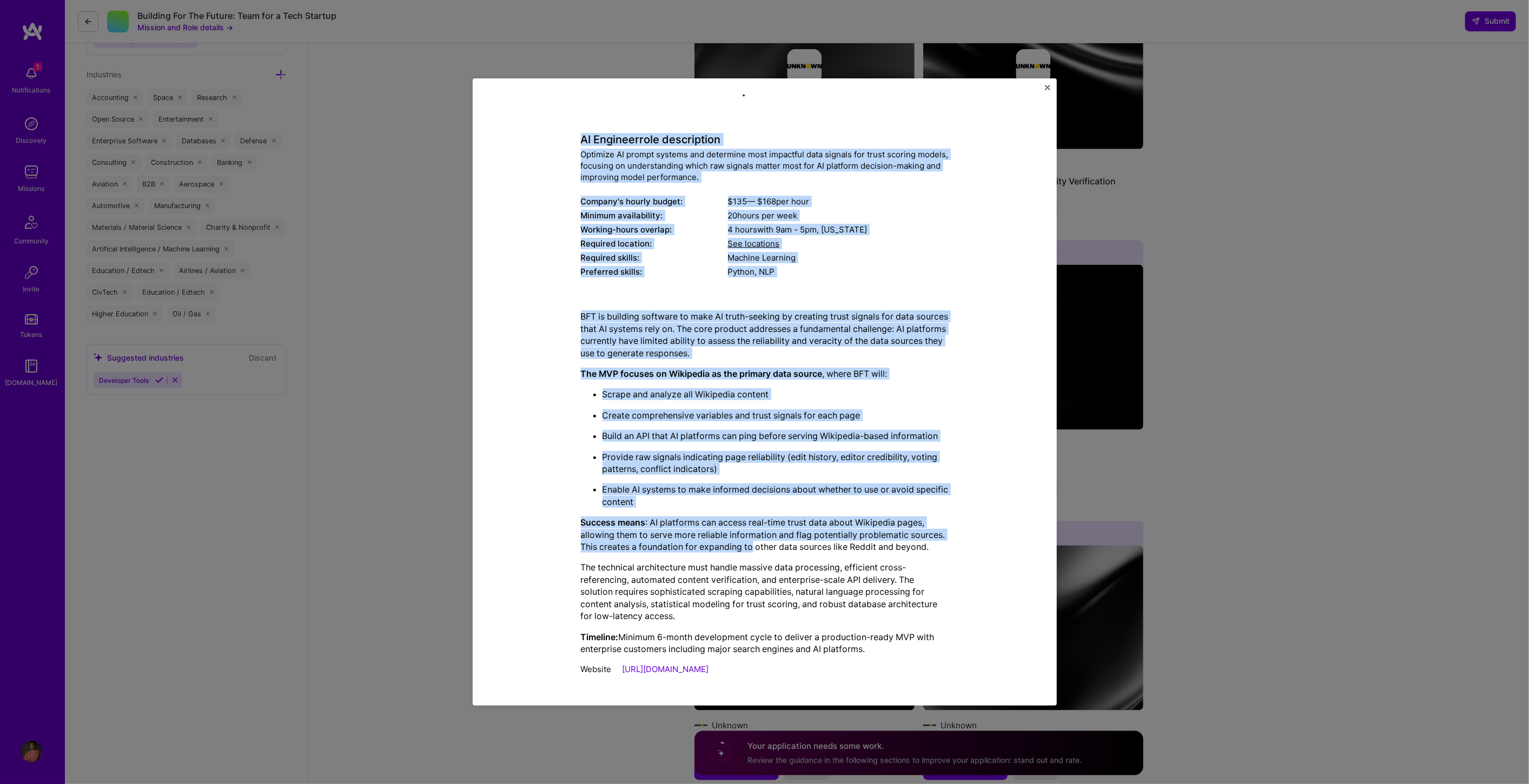
drag, startPoint x: 572, startPoint y: 154, endPoint x: 880, endPoint y: 653, distance: 586.4
click at [880, 653] on div "Mission Description and Role Details AI Engineer role description Optimize AI p…" at bounding box center [764, 381] width 534 height 600
copy div "AI Engineer role description Optimize AI prompt systems and determine most impa…"
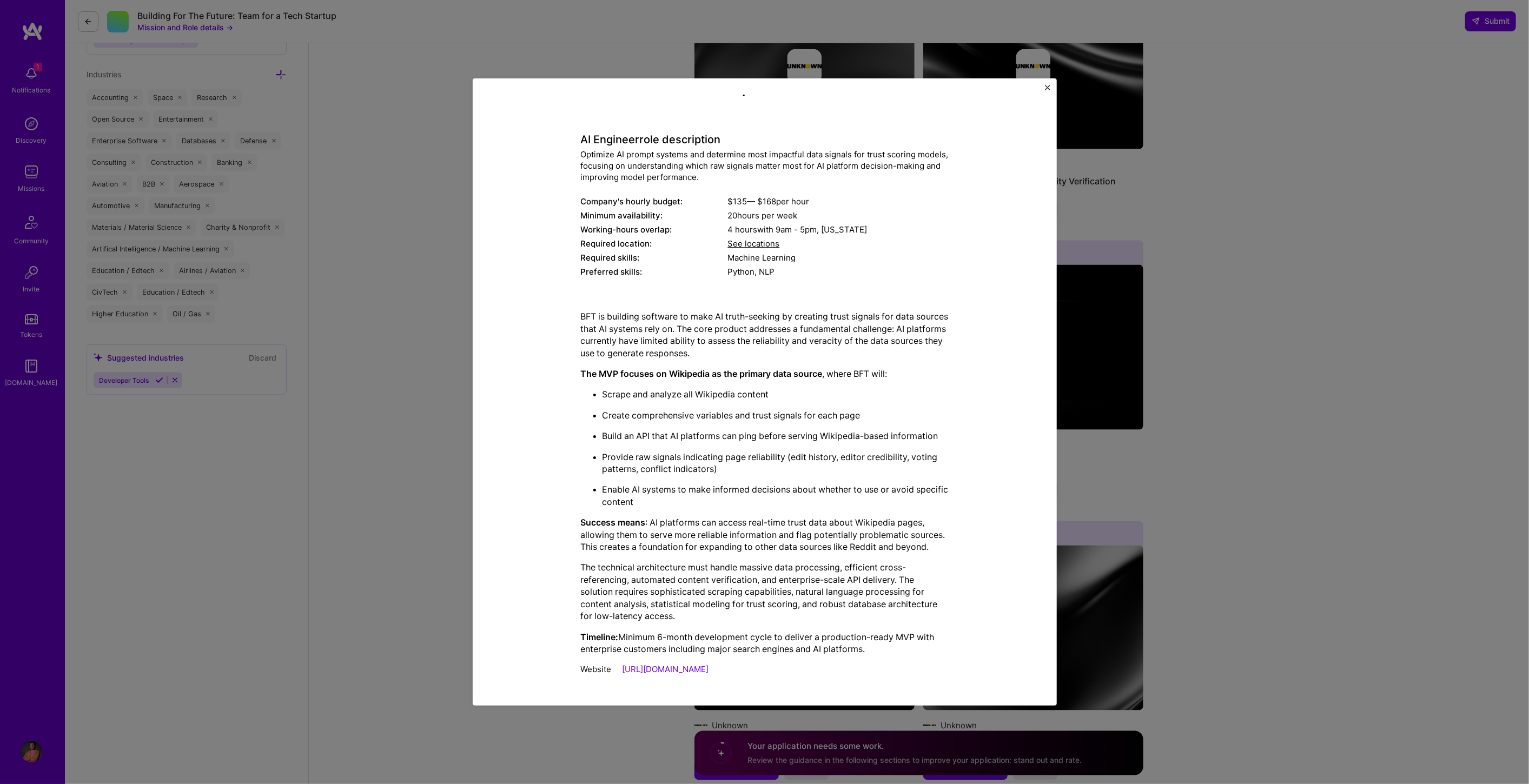
click at [411, 123] on div "Mission Description and Role Details AI Engineer role description Optimize AI p…" at bounding box center [764, 392] width 1529 height 784
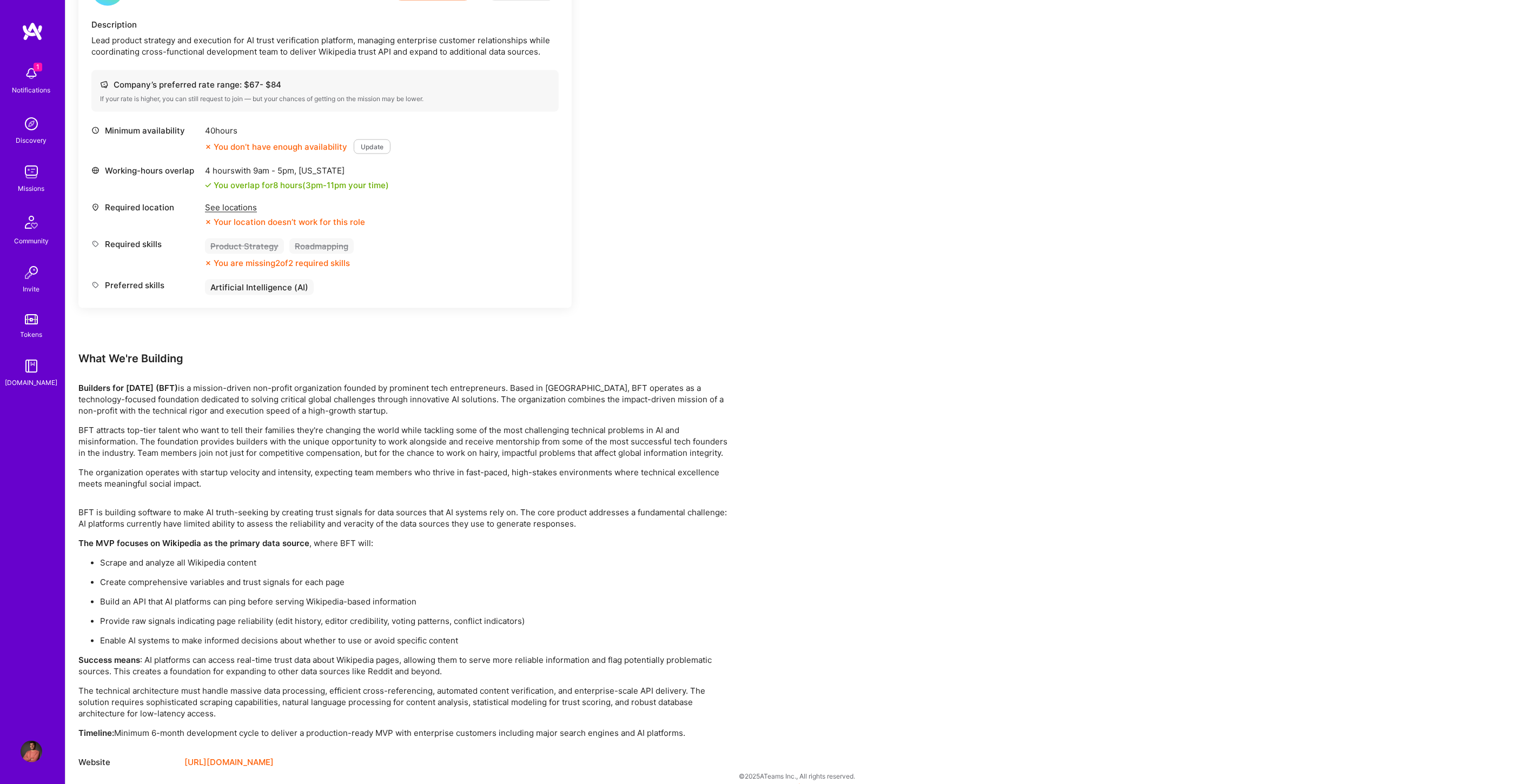
scroll to position [1518, 0]
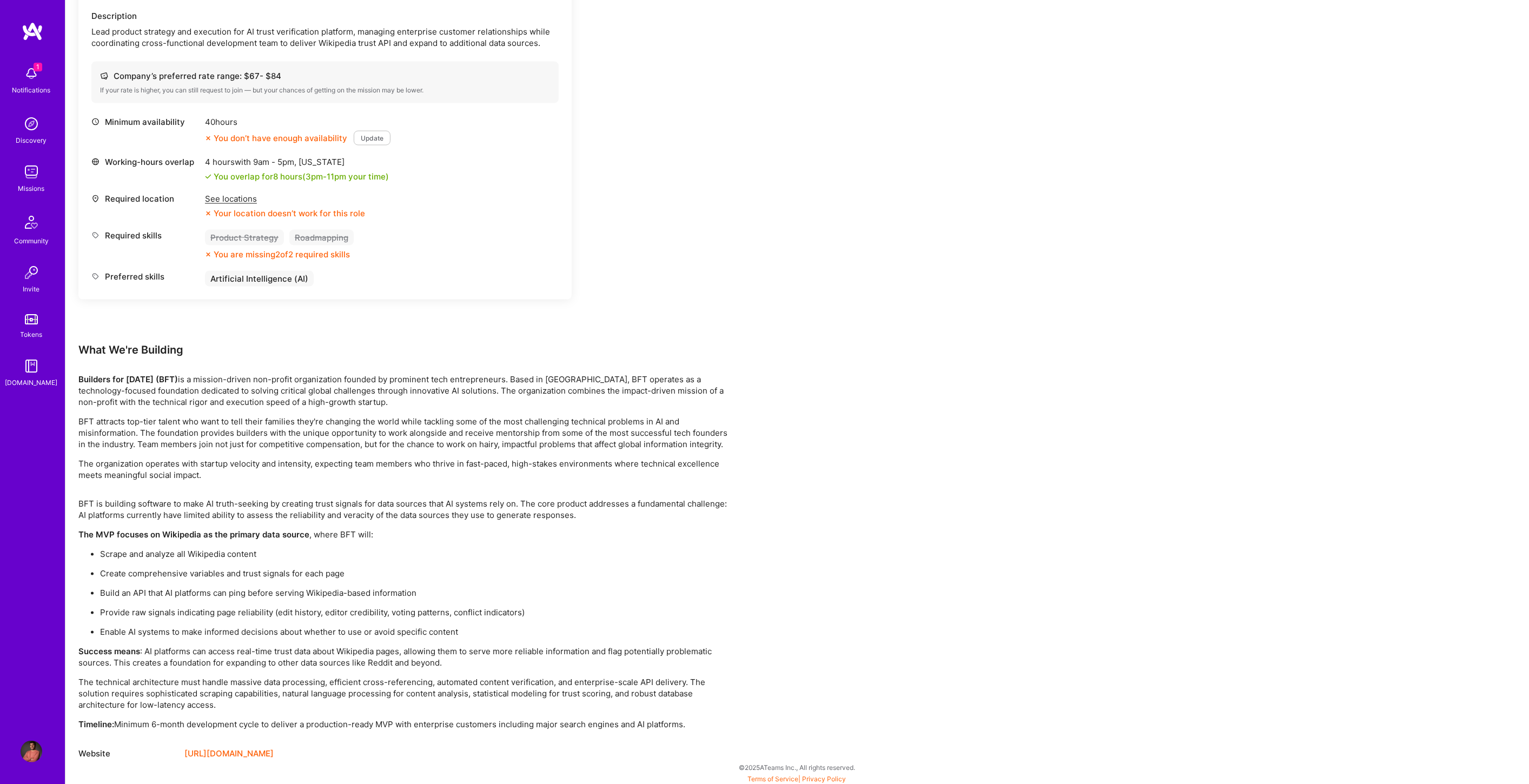
drag, startPoint x: 79, startPoint y: 345, endPoint x: 692, endPoint y: 723, distance: 720.2
copy div "What We're Building Builders for [DATE] (BFT) is a mission-driven non-profit or…"
